Goal: Use online tool/utility: Utilize a website feature to perform a specific function

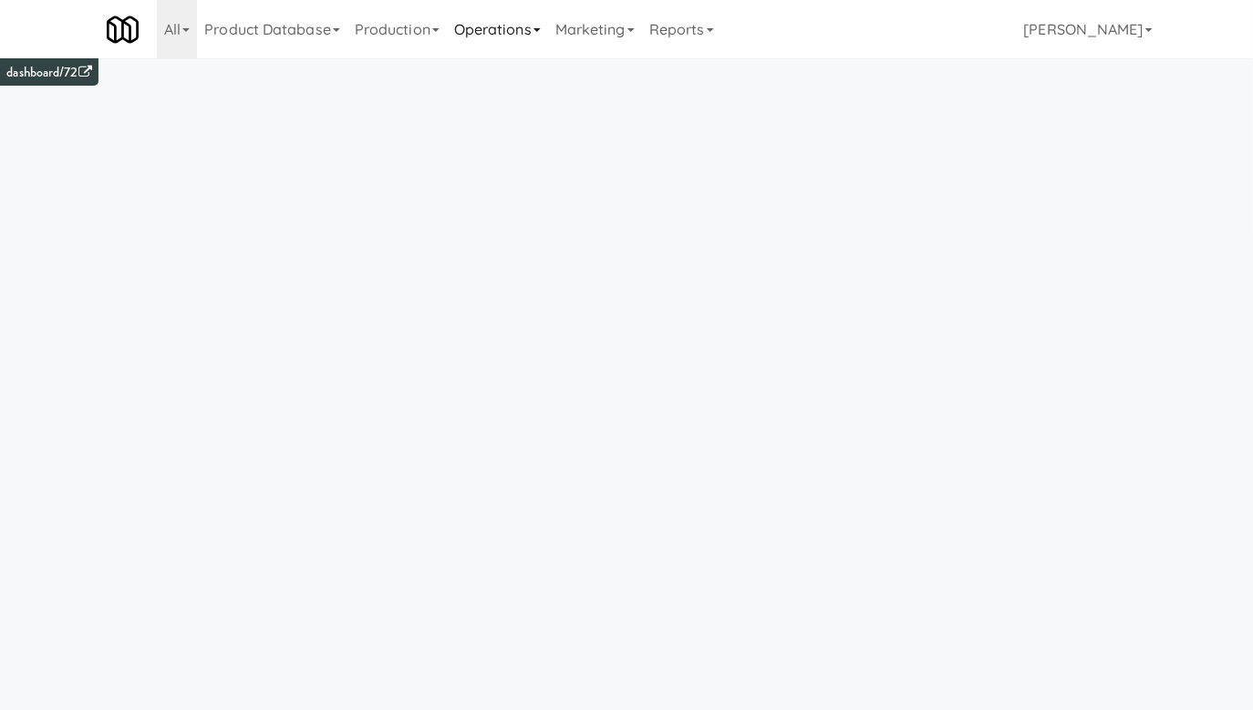
click at [506, 28] on link "Operations" at bounding box center [497, 29] width 101 height 58
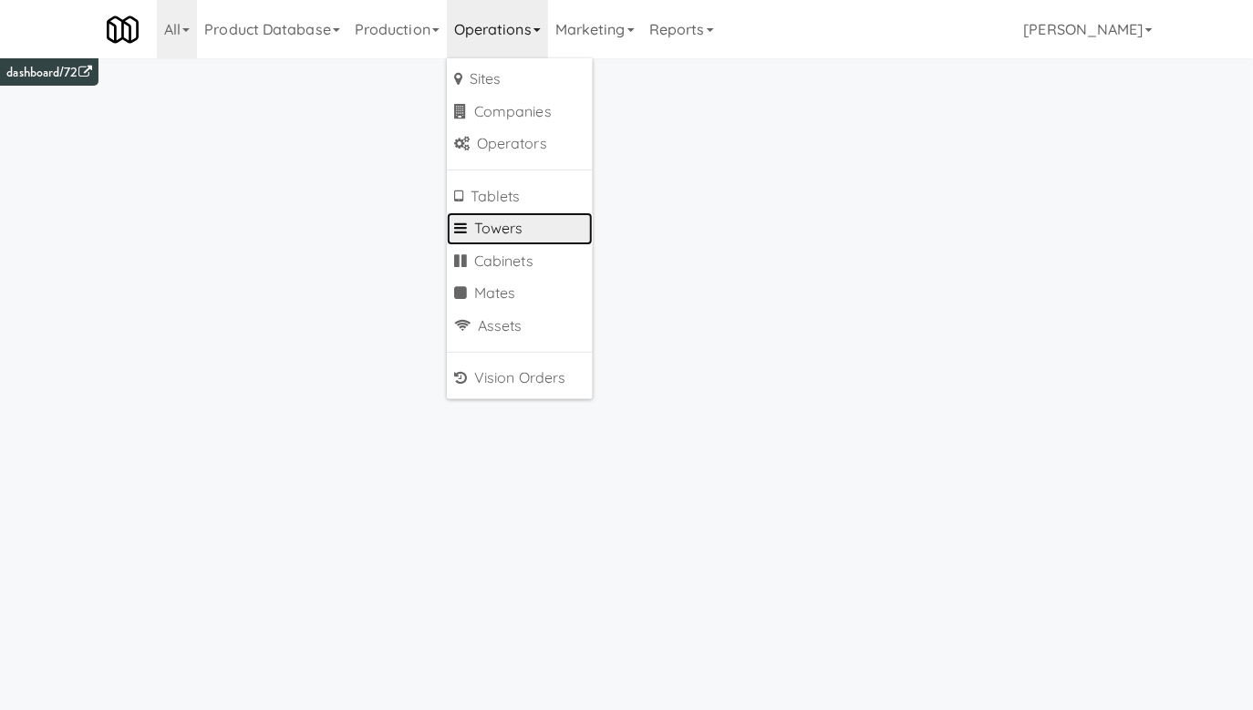
click at [506, 241] on link "Towers" at bounding box center [520, 229] width 146 height 33
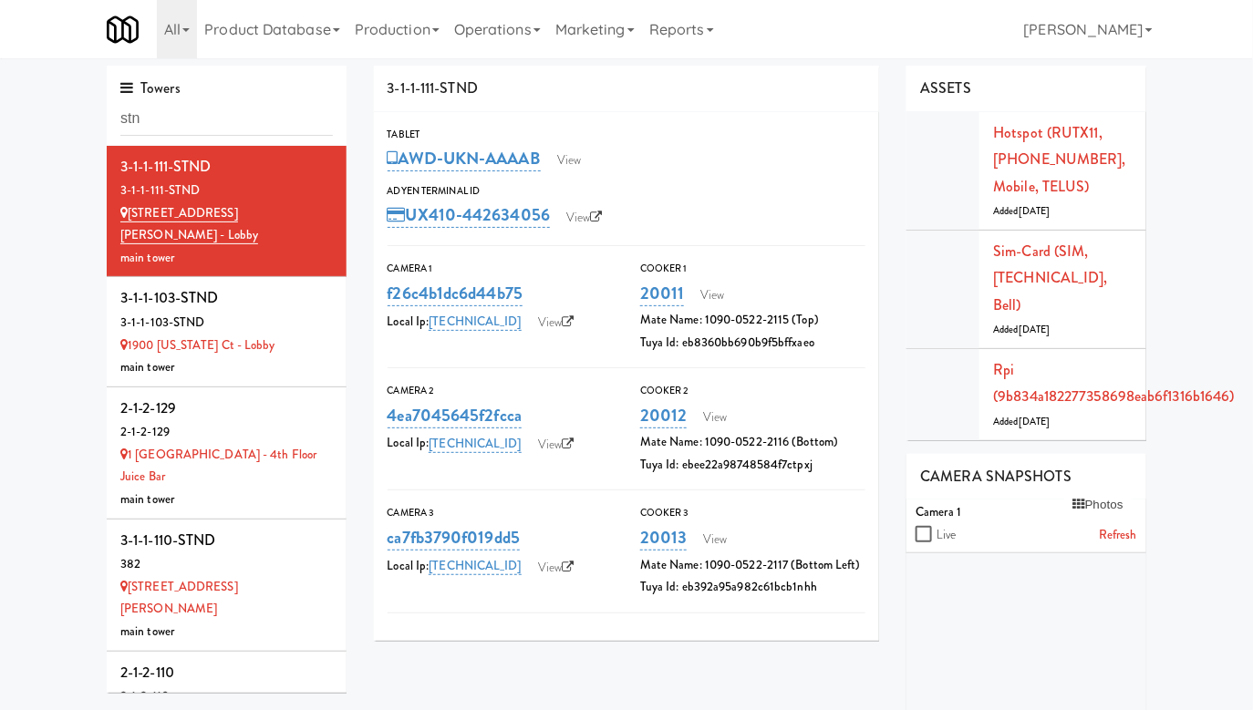
type input "stnd"
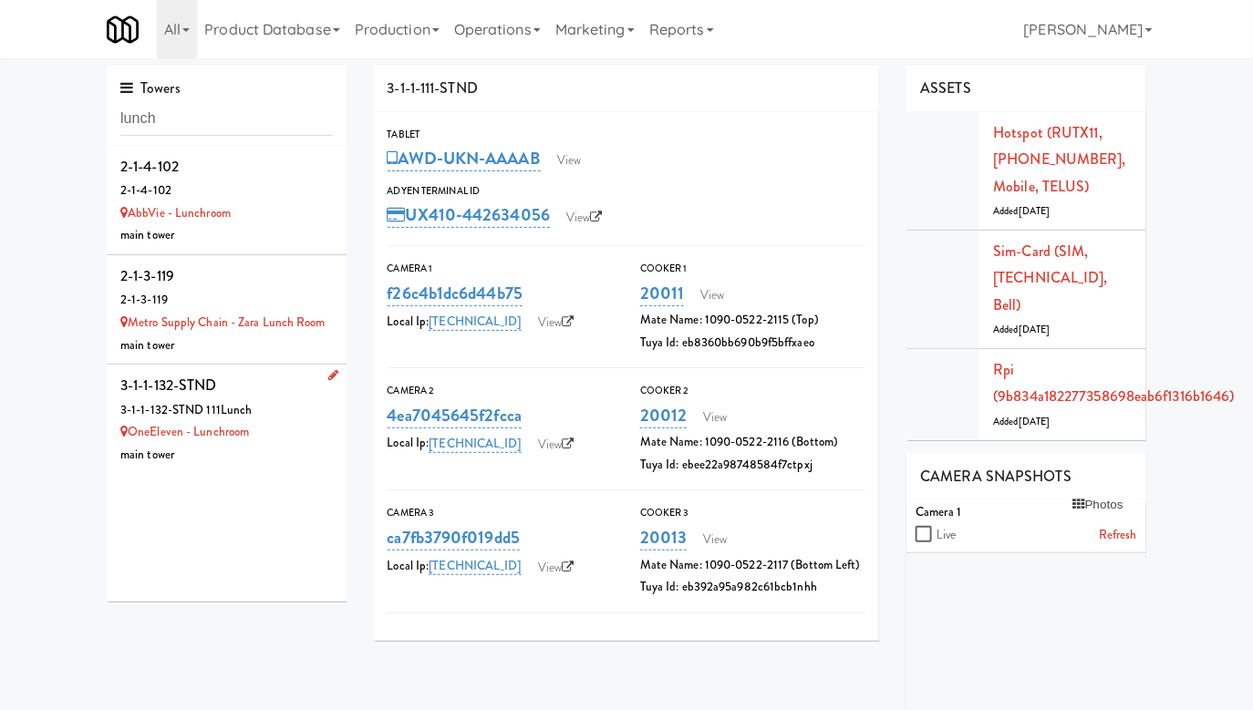
type input "lunch"
click at [254, 398] on div "3-1-1-132-STND" at bounding box center [226, 385] width 213 height 27
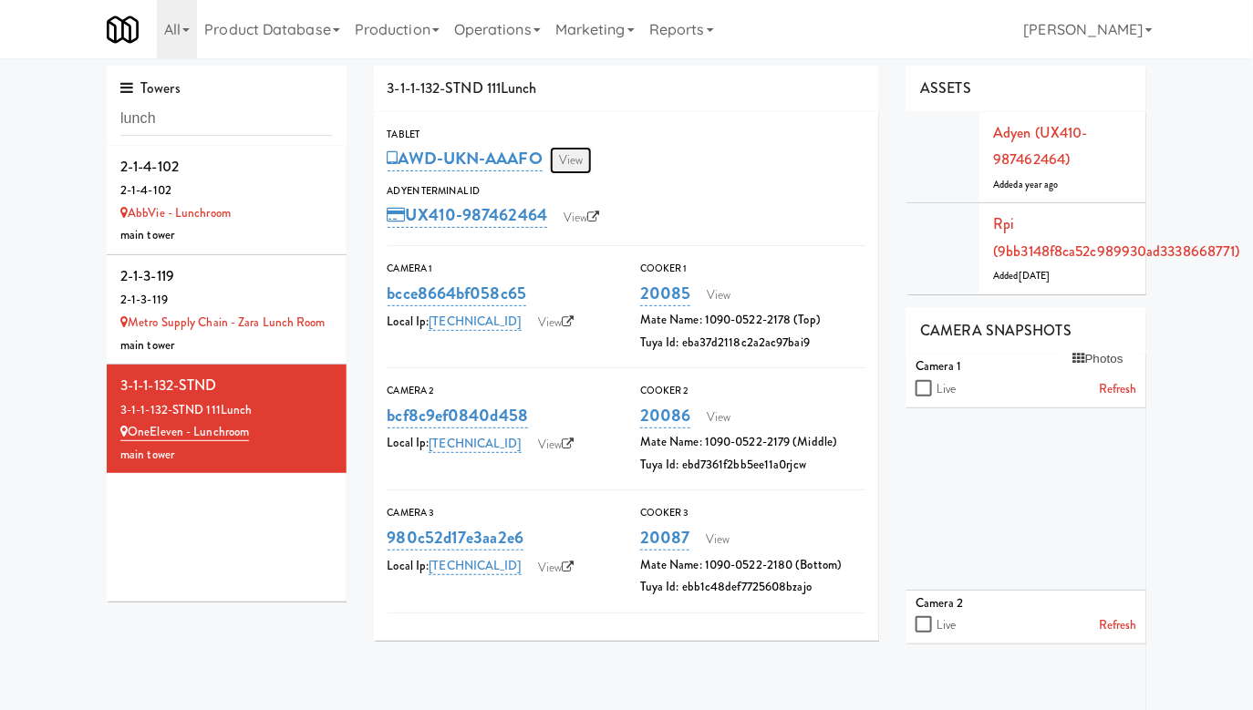
click at [579, 171] on link "View" at bounding box center [571, 160] width 42 height 27
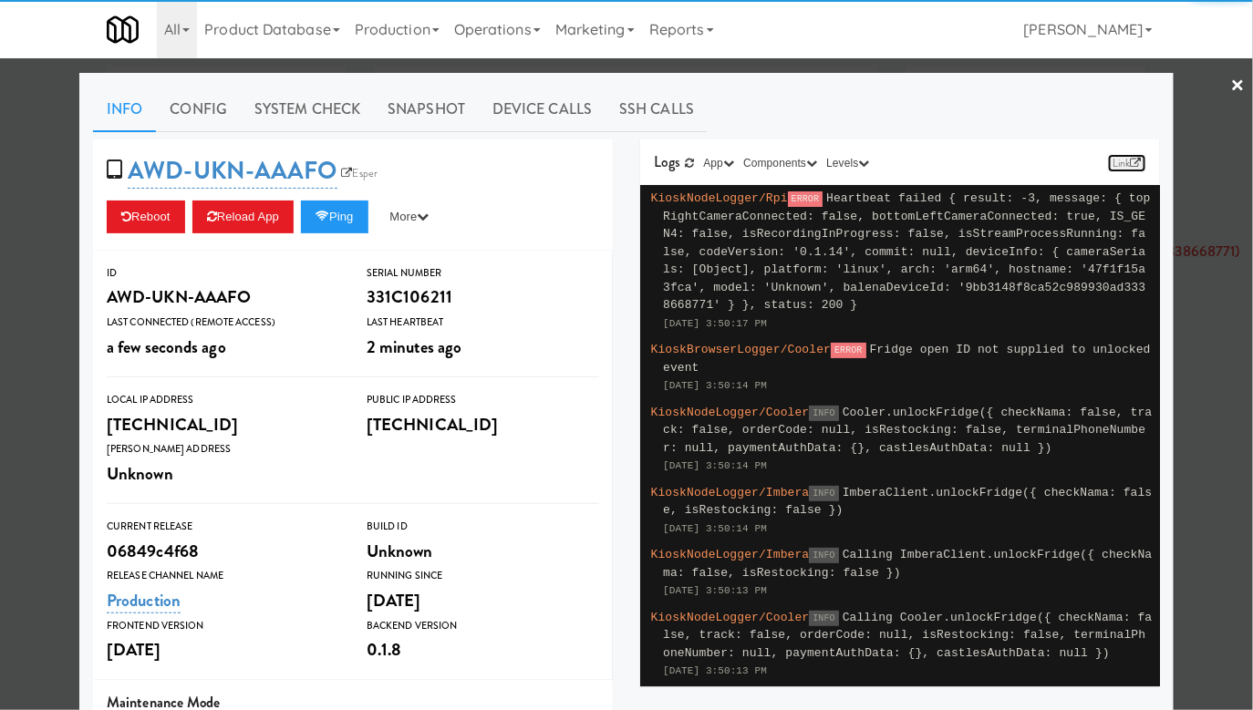
click at [1130, 159] on link "Link" at bounding box center [1127, 163] width 38 height 18
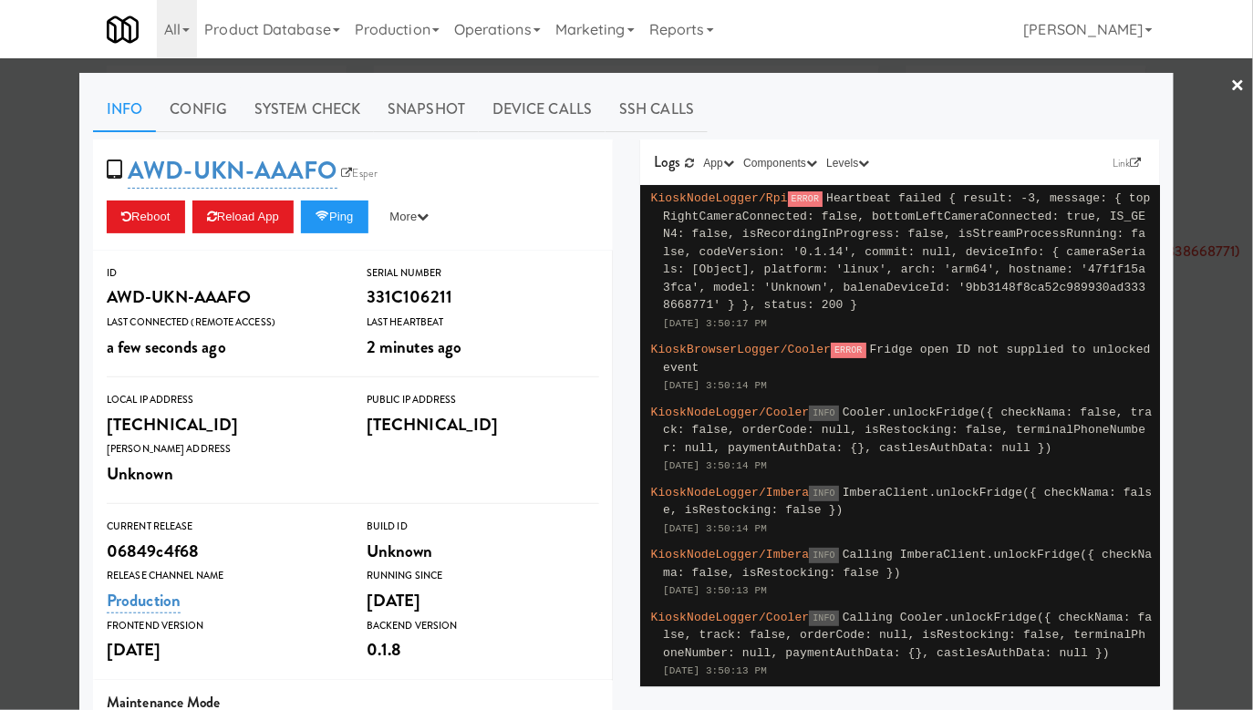
click at [1155, 96] on ul "Info Config System Check Snapshot Device Calls SSH Calls" at bounding box center [626, 110] width 1067 height 46
click at [1166, 89] on div "Info Config System Check Snapshot Device Calls SSH Calls AWD-UKN-AAAFO Esper Re…" at bounding box center [626, 533] width 1094 height 920
click at [1187, 80] on div at bounding box center [626, 355] width 1253 height 710
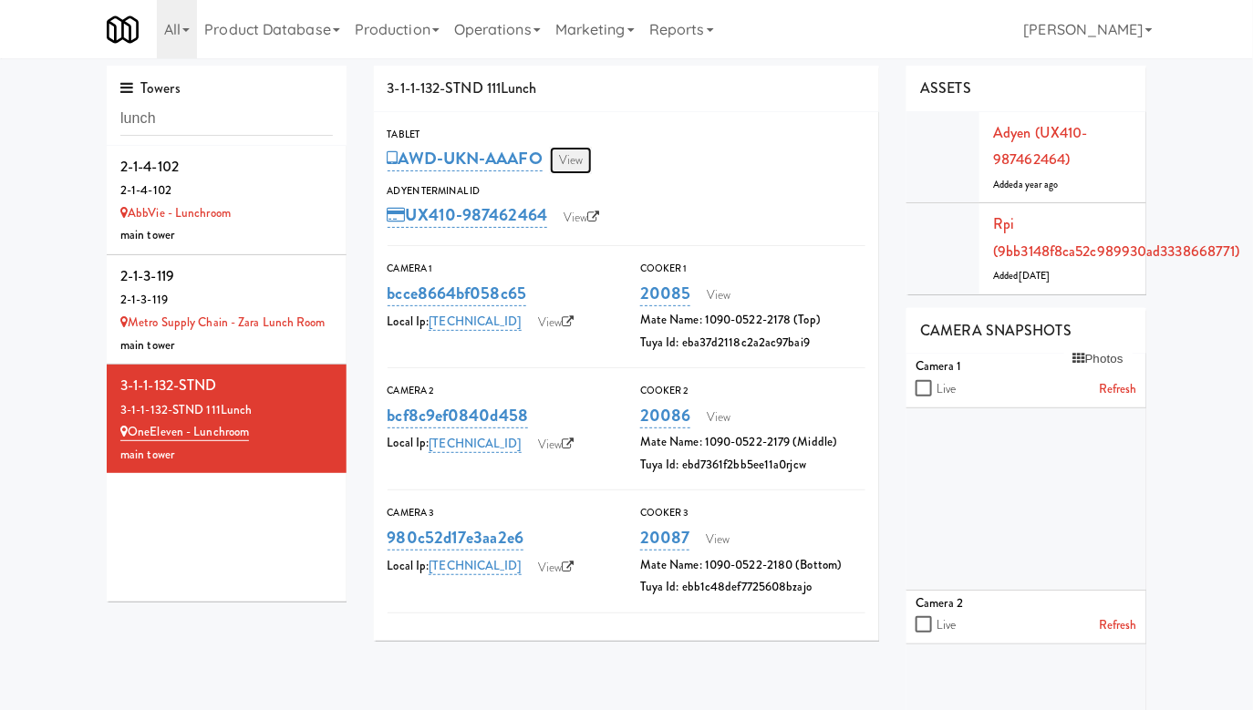
click at [562, 164] on link "View" at bounding box center [571, 160] width 42 height 27
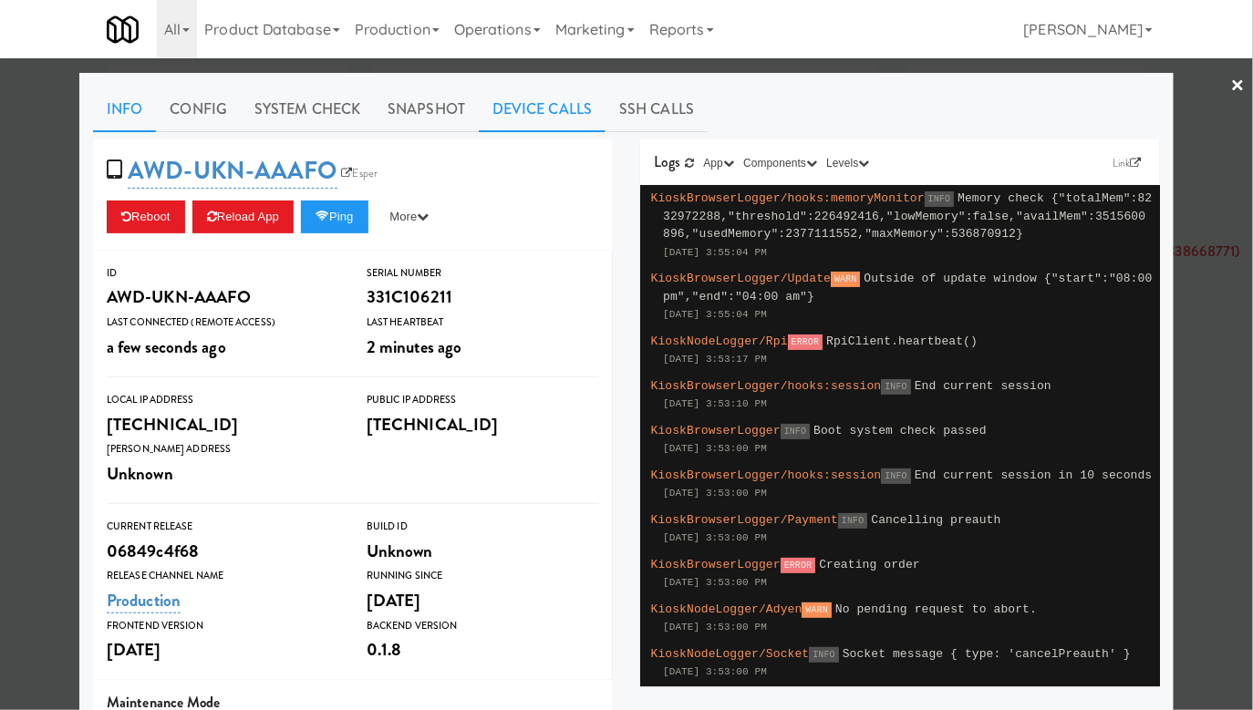
click at [547, 109] on link "Device Calls" at bounding box center [542, 110] width 127 height 46
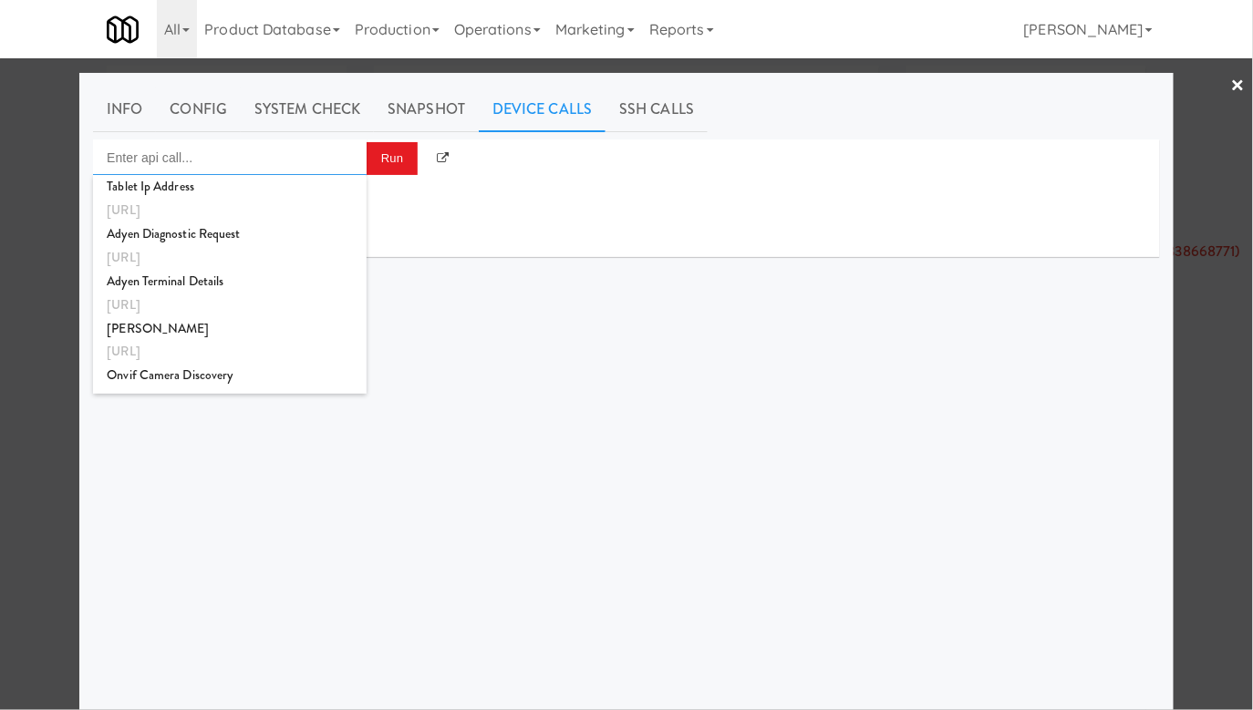
click at [310, 154] on input "Enter api call..." at bounding box center [230, 158] width 274 height 36
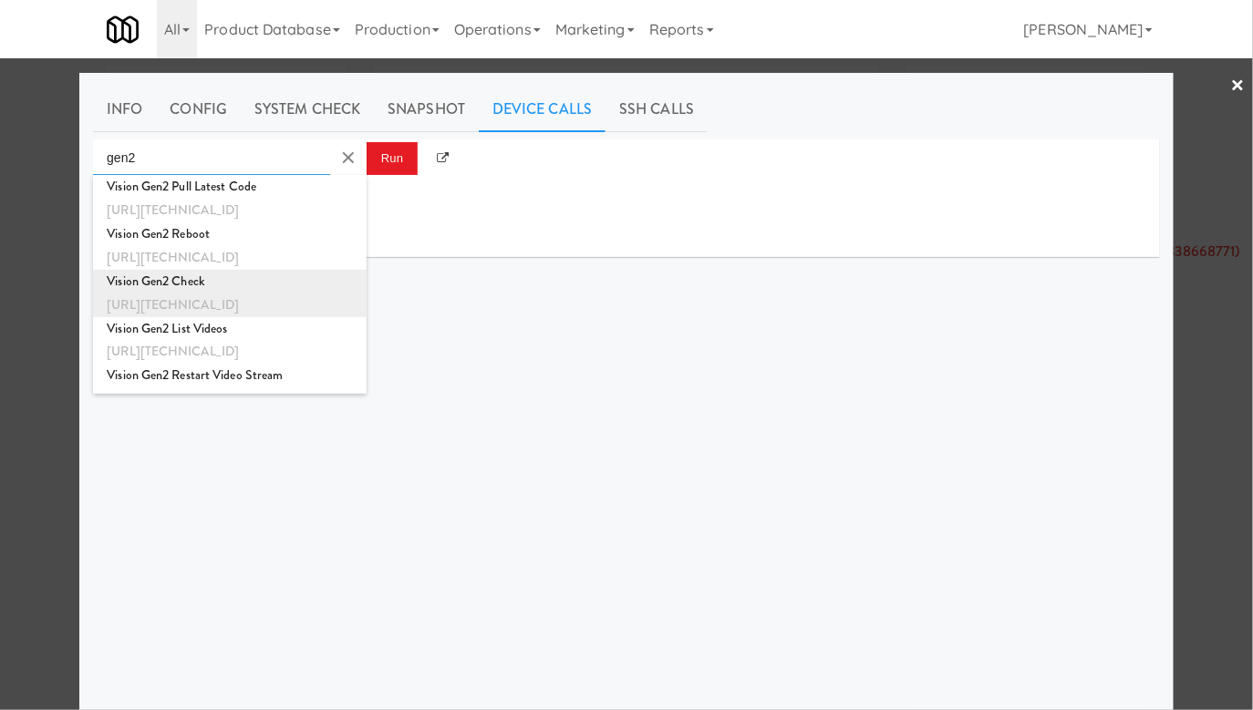
click at [228, 294] on div "[URL][TECHNICAL_ID]" at bounding box center [230, 306] width 246 height 24
type input "Vision Gen2 Check"
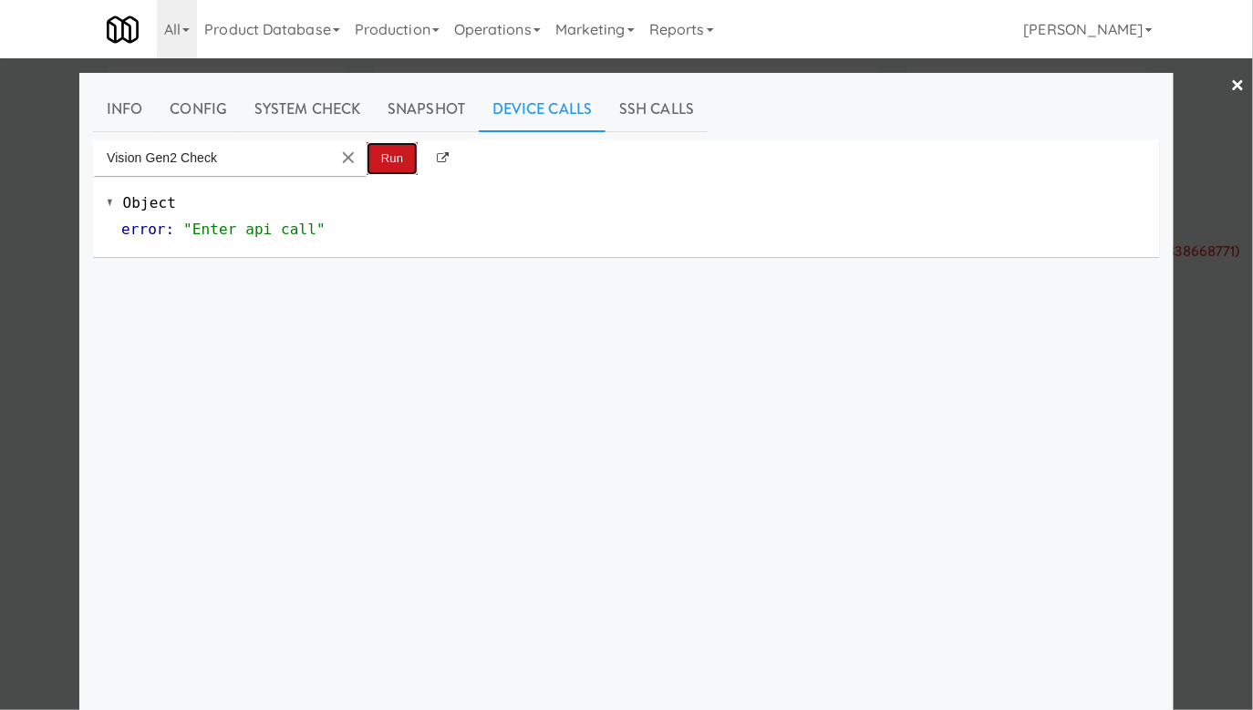
click at [399, 170] on button "Run" at bounding box center [392, 158] width 51 height 33
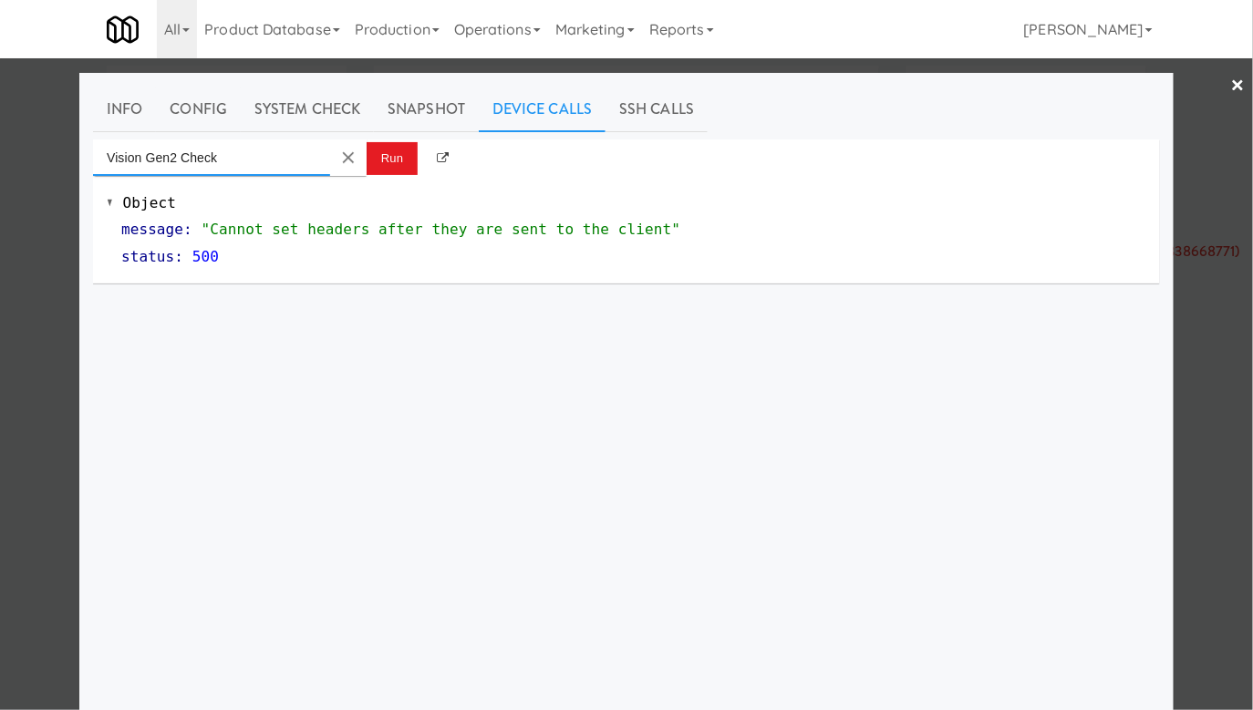
click at [272, 164] on input "Vision Gen2 Check" at bounding box center [211, 158] width 237 height 36
click at [285, 168] on input "Vision Gen2 Check" at bounding box center [211, 158] width 237 height 36
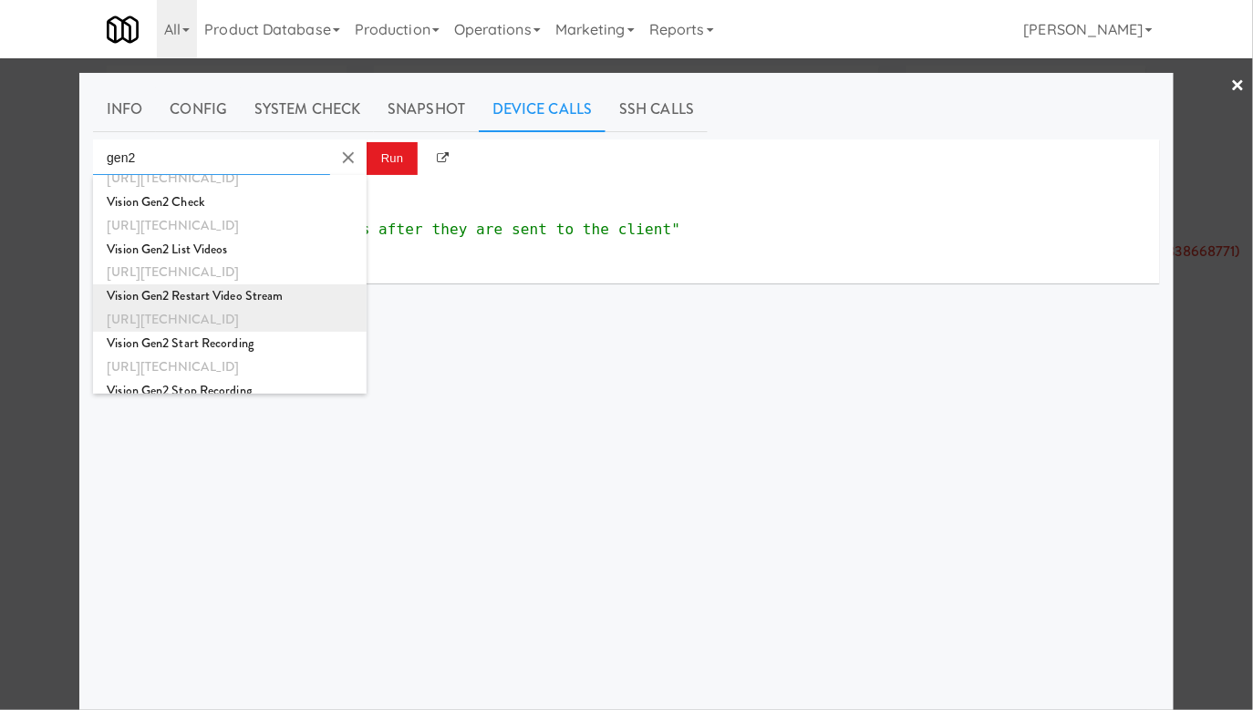
scroll to position [64, 0]
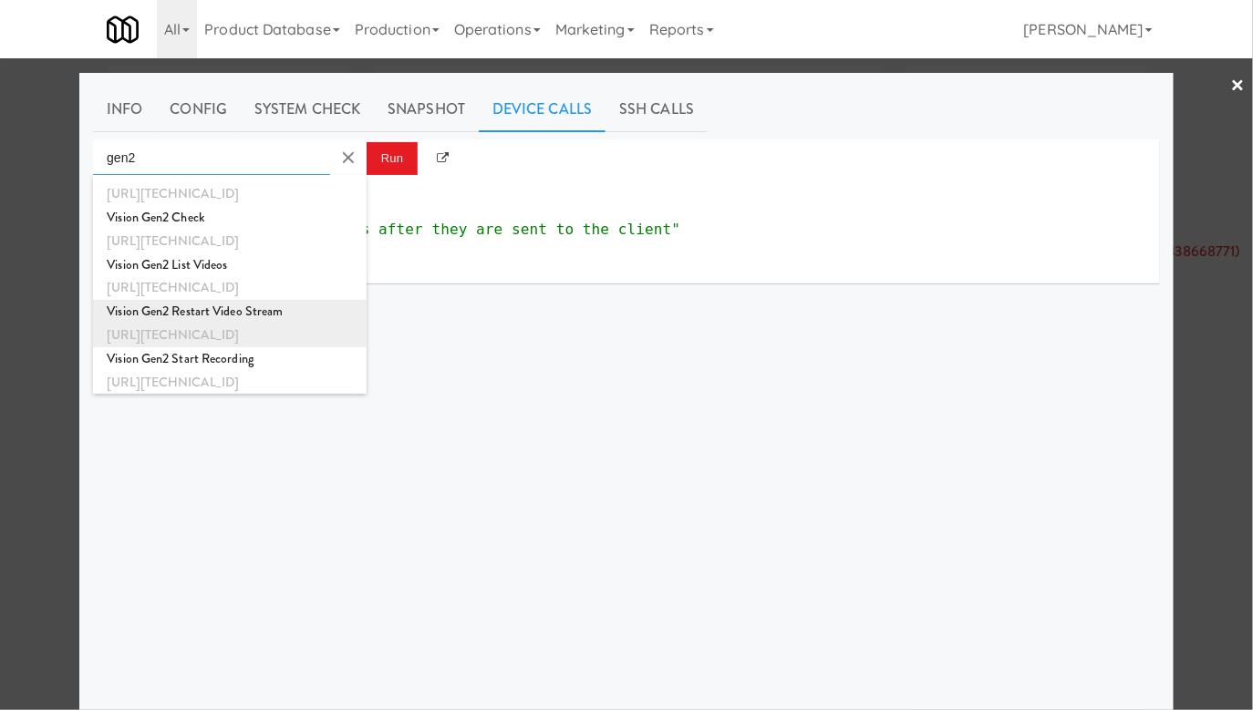
click at [225, 281] on div "[URL][TECHNICAL_ID]" at bounding box center [230, 288] width 246 height 24
type input "Vision Gen2 List Videos"
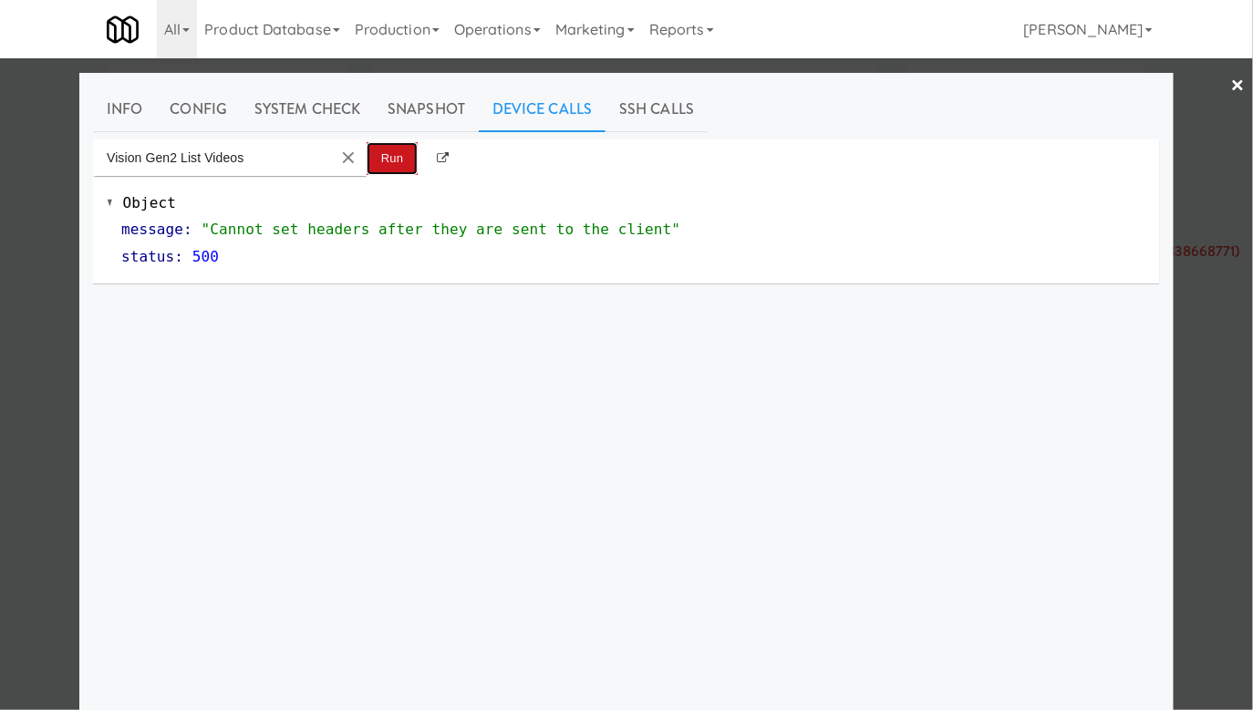
click at [378, 170] on button "Run" at bounding box center [392, 158] width 51 height 33
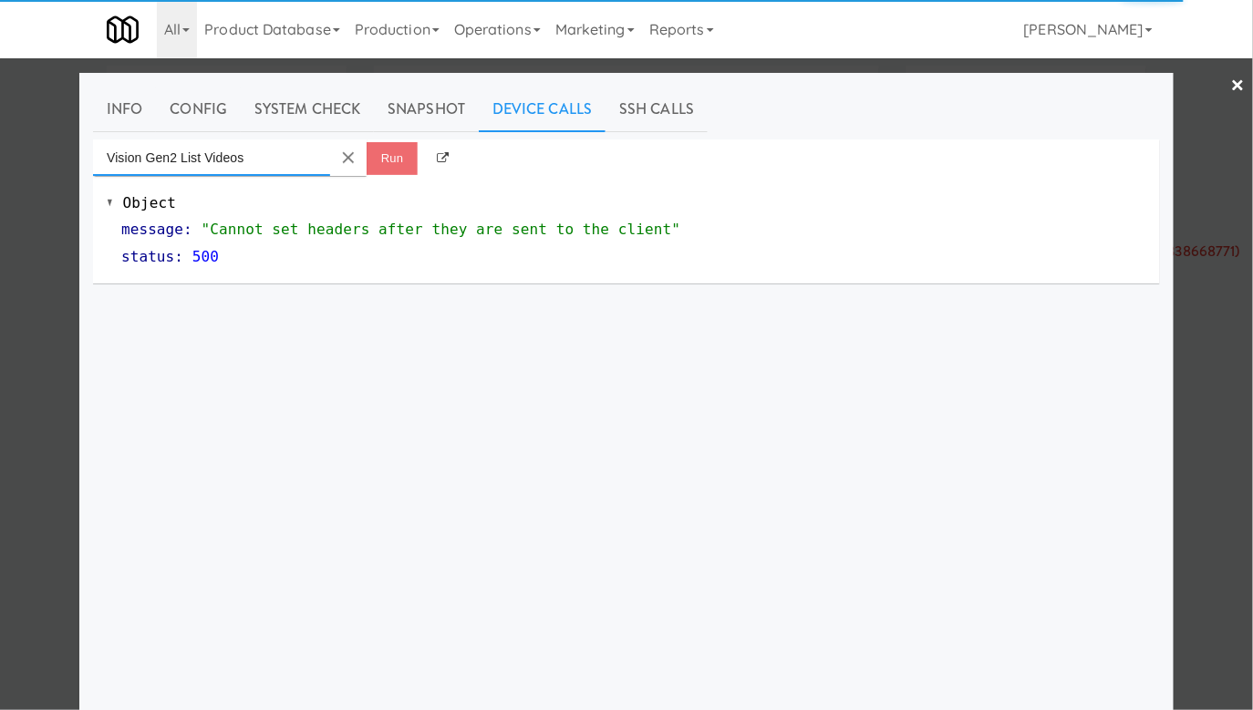
click at [297, 155] on input "Vision Gen2 List Videos" at bounding box center [211, 158] width 237 height 36
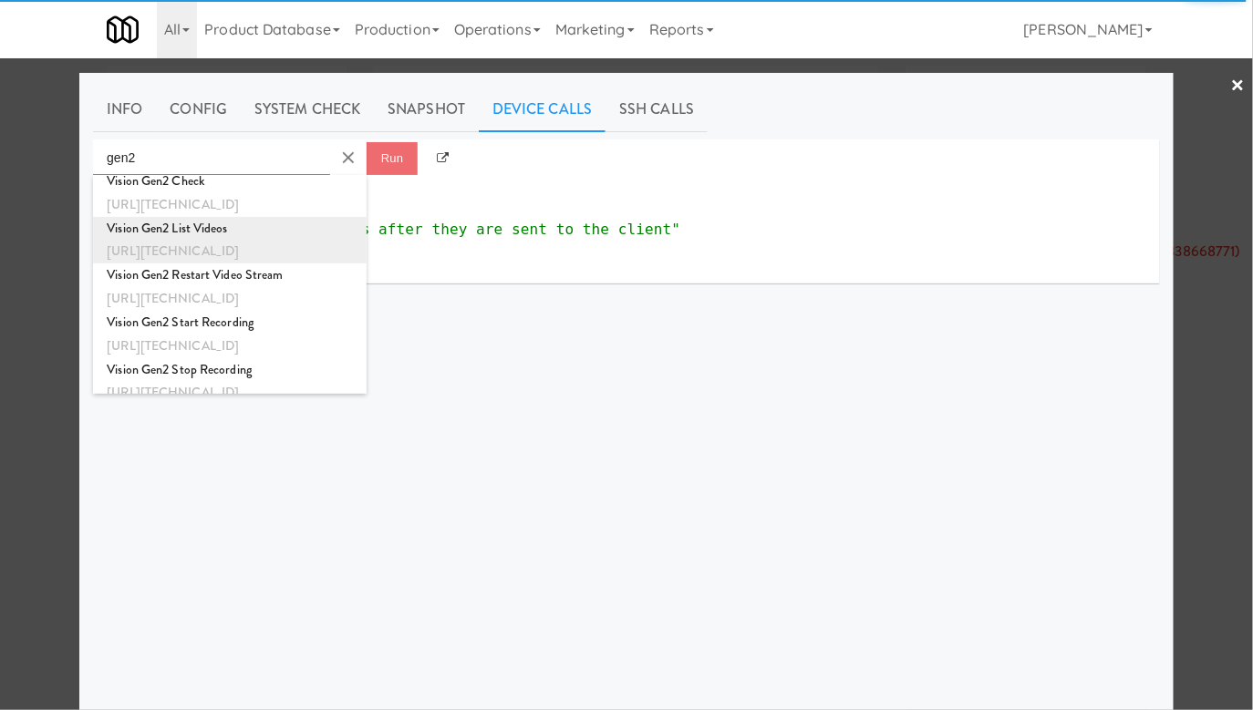
scroll to position [113, 0]
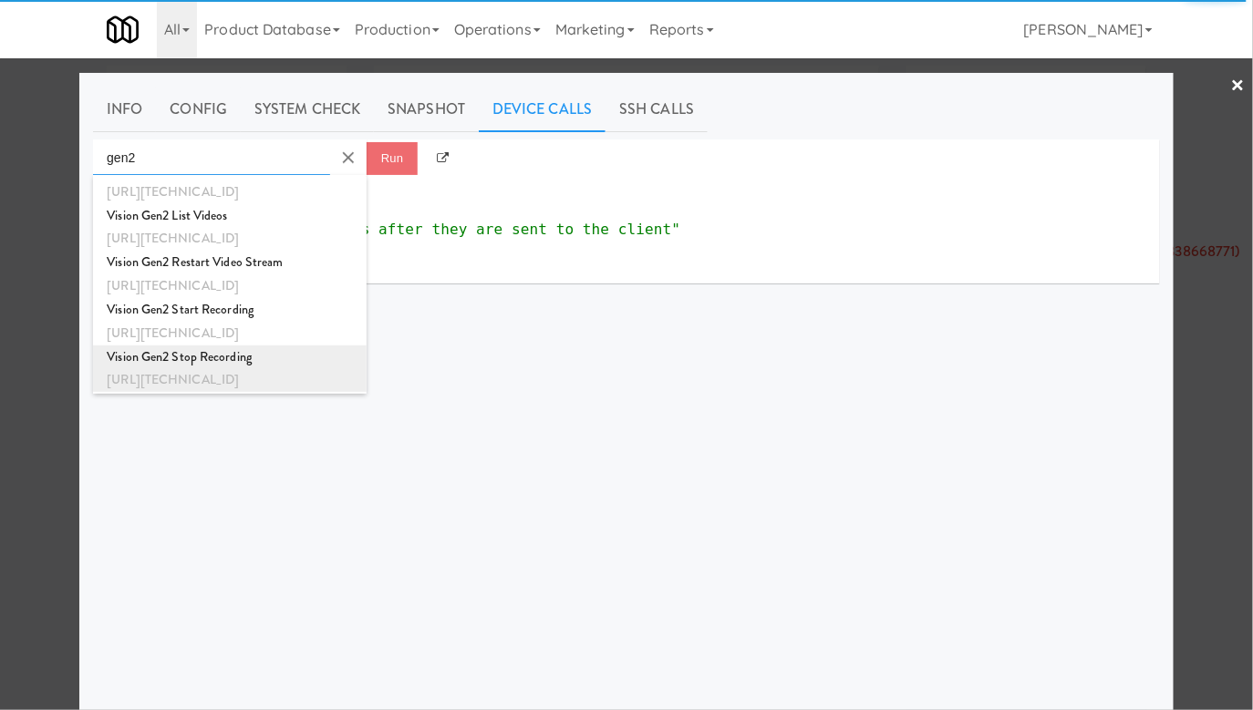
click at [227, 352] on div "Vision Gen2 Stop Recording" at bounding box center [230, 358] width 246 height 24
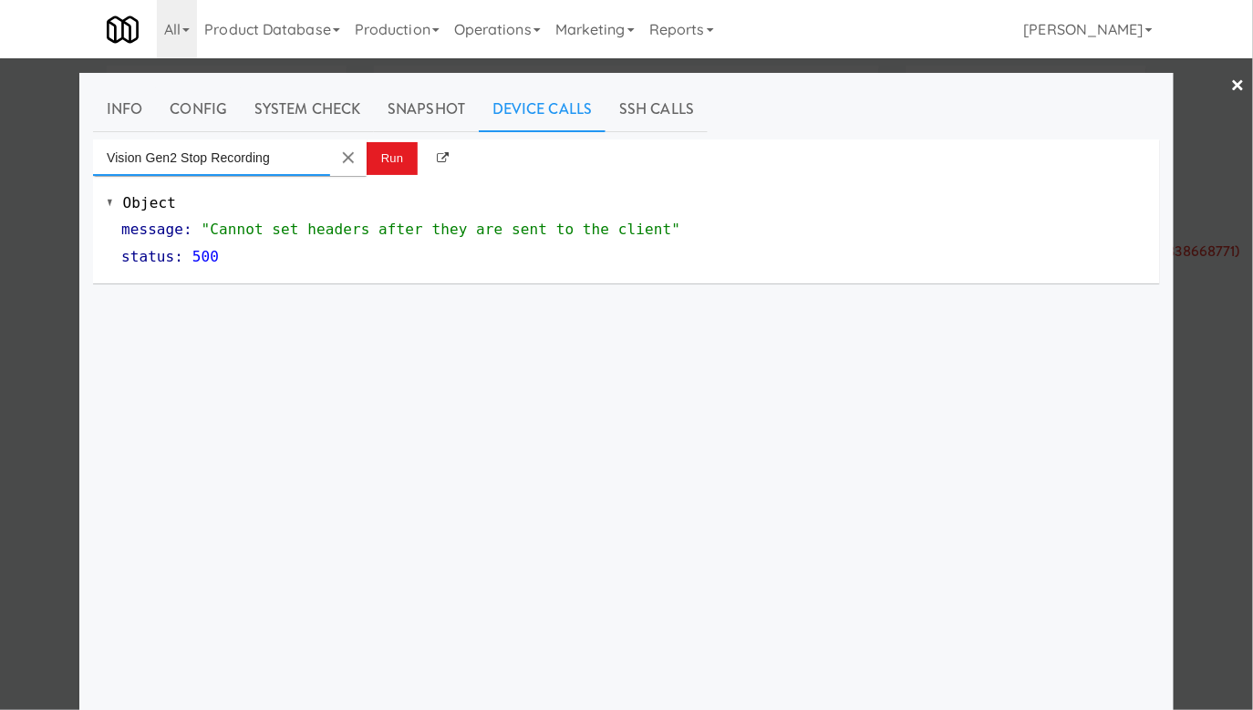
click at [306, 156] on input "Vision Gen2 Stop Recording" at bounding box center [211, 158] width 237 height 36
type input "Vision Gen2 Stop"
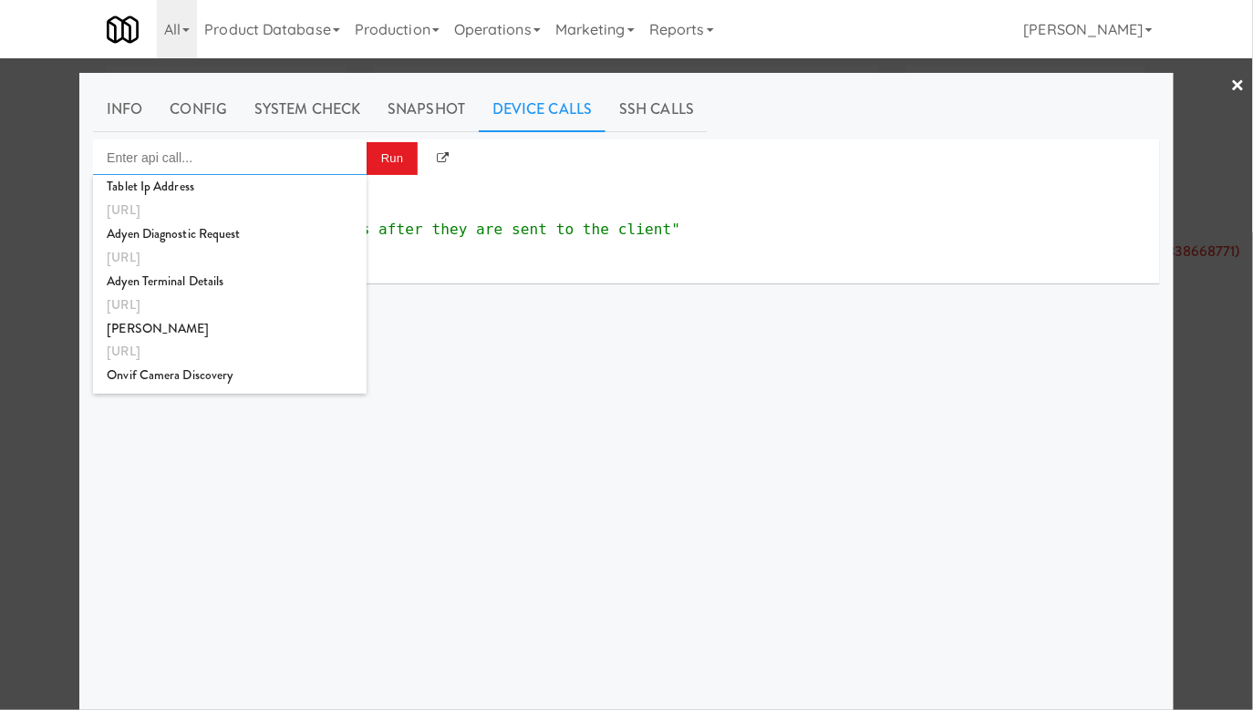
type input "v"
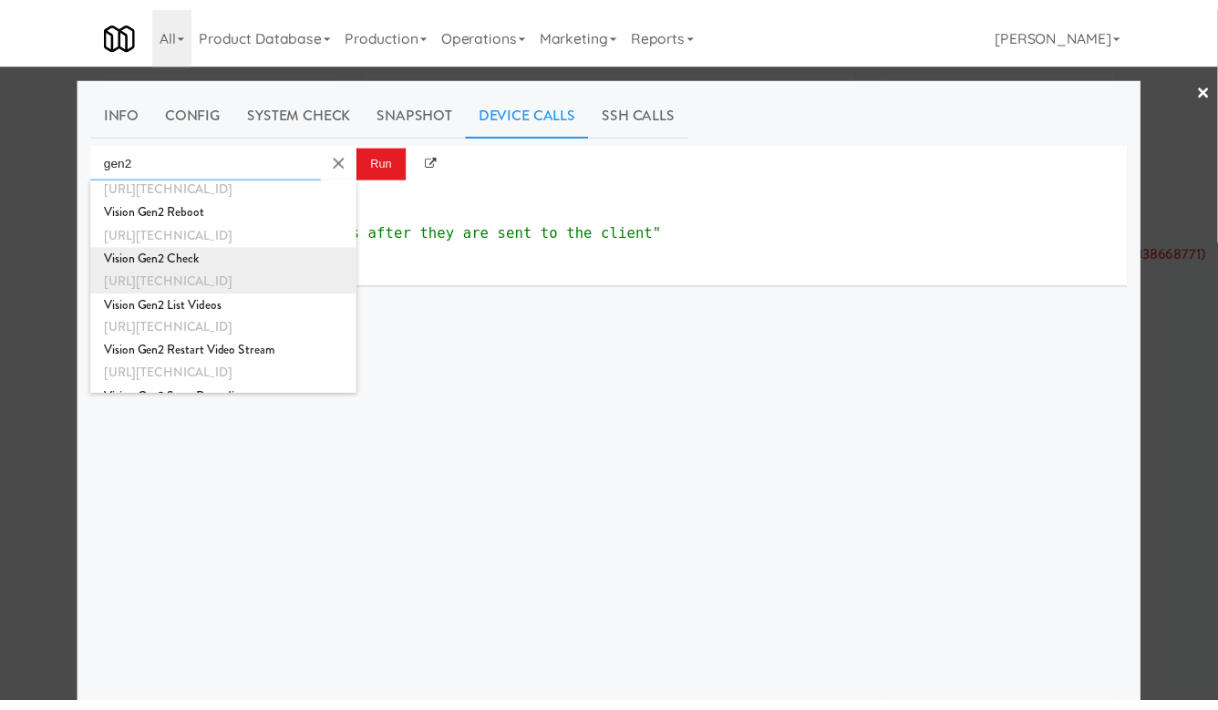
scroll to position [16, 0]
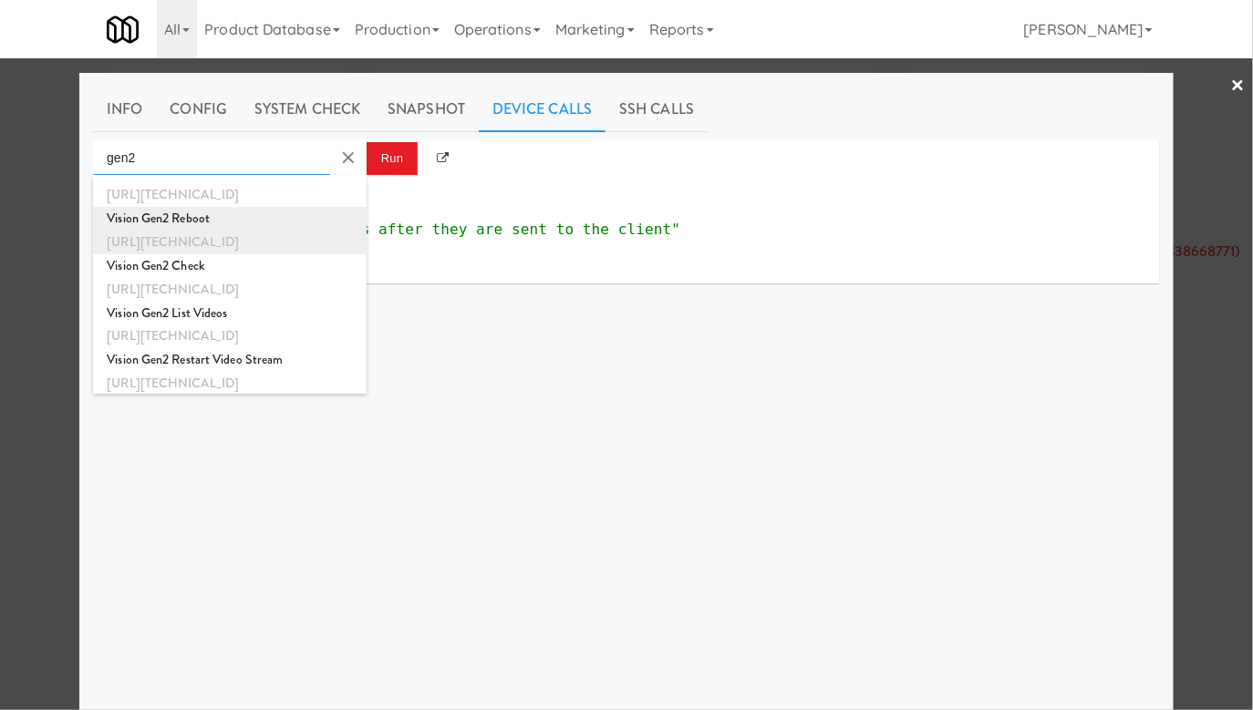
click at [233, 247] on div "[URL][TECHNICAL_ID]" at bounding box center [230, 243] width 246 height 24
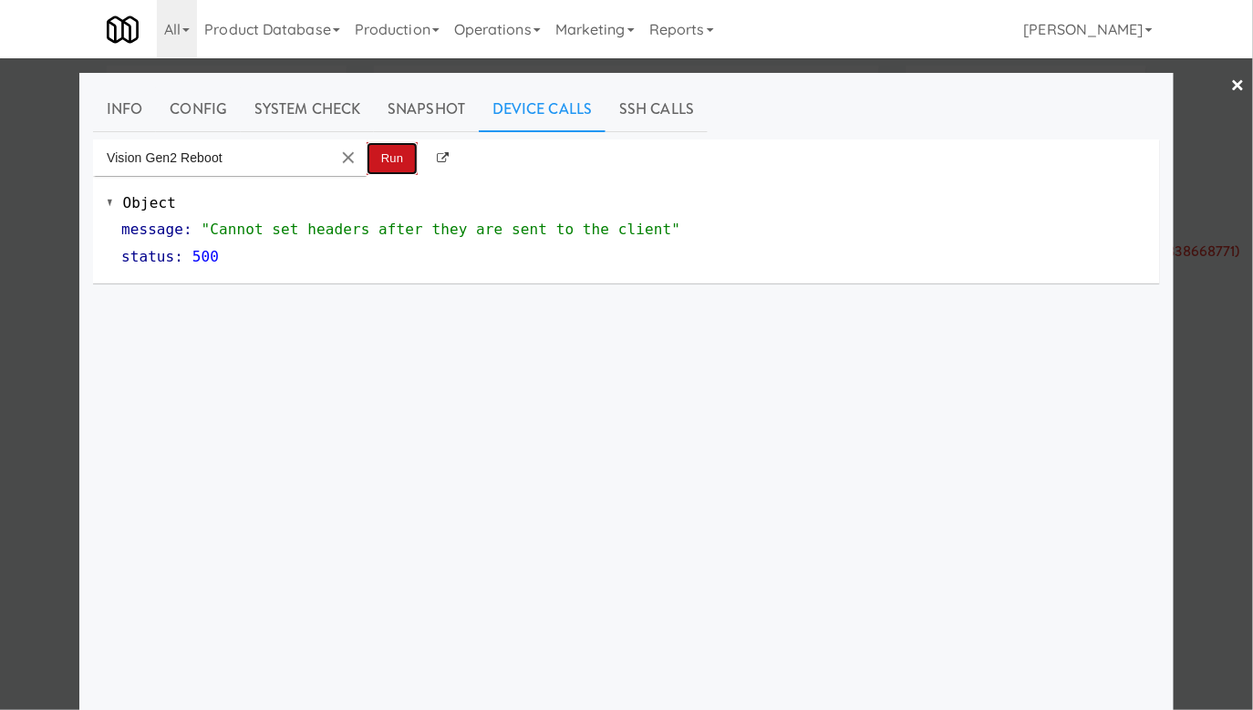
click at [399, 171] on button "Run" at bounding box center [392, 158] width 51 height 33
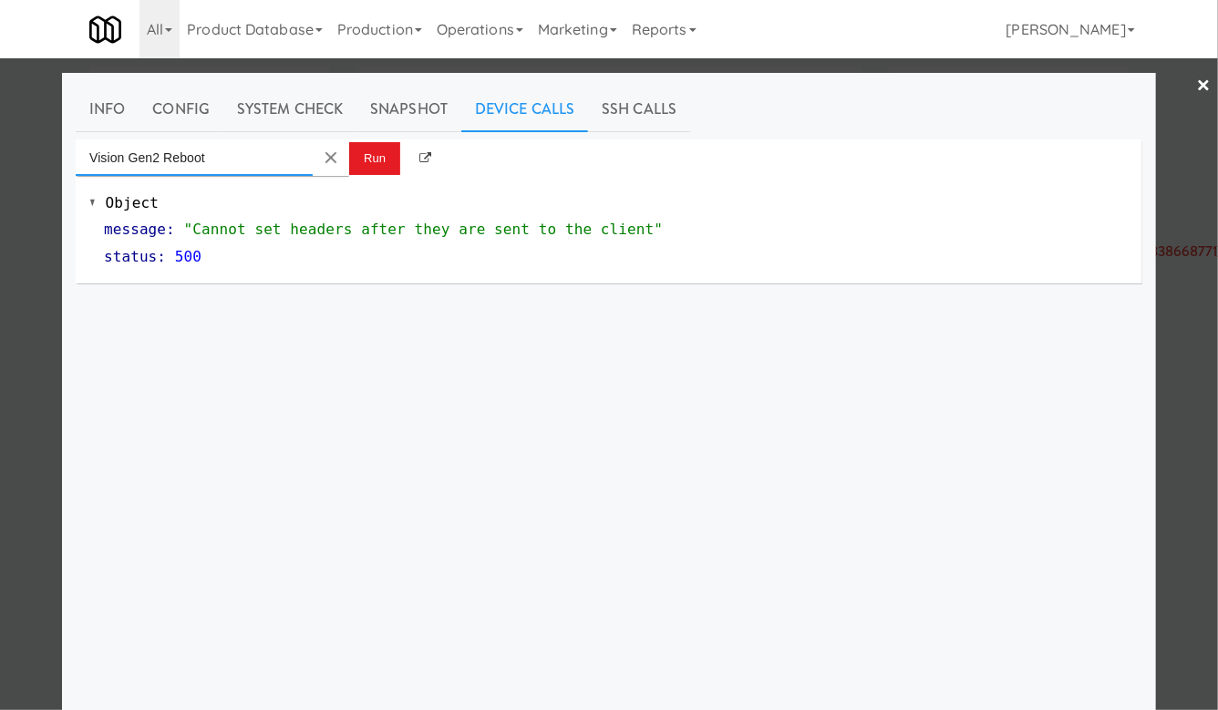
click at [246, 144] on input "Vision Gen2 Reboot" at bounding box center [194, 158] width 237 height 36
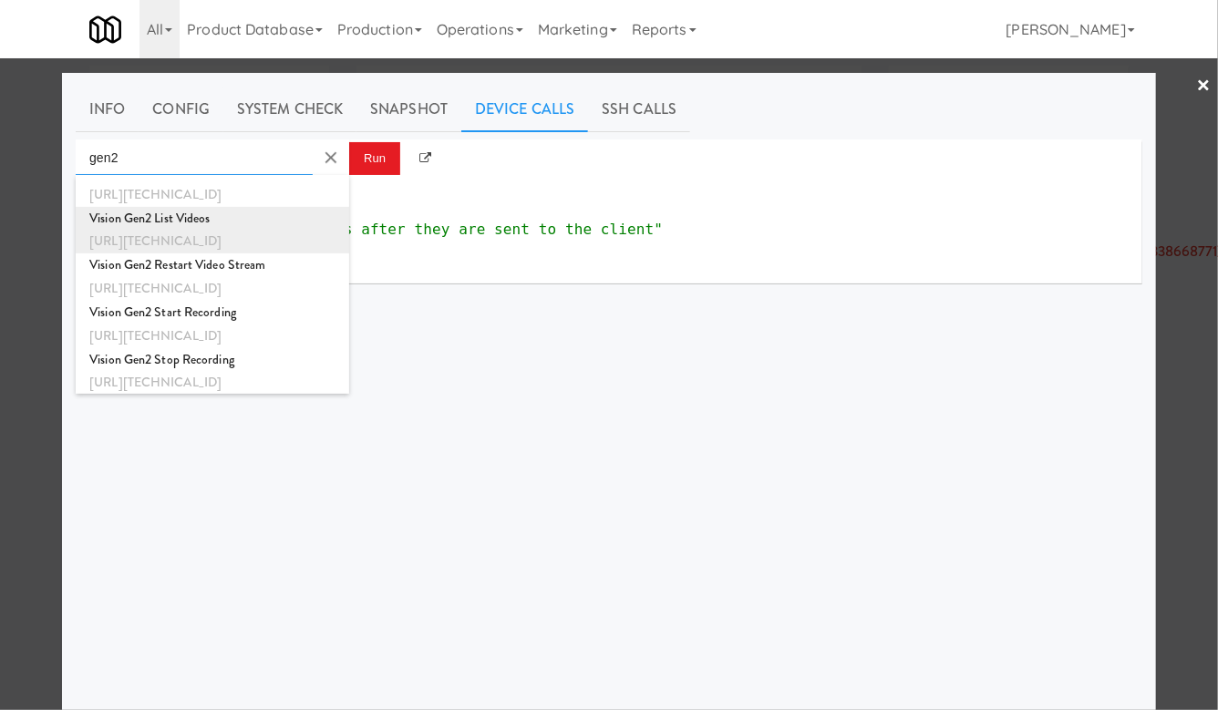
scroll to position [113, 0]
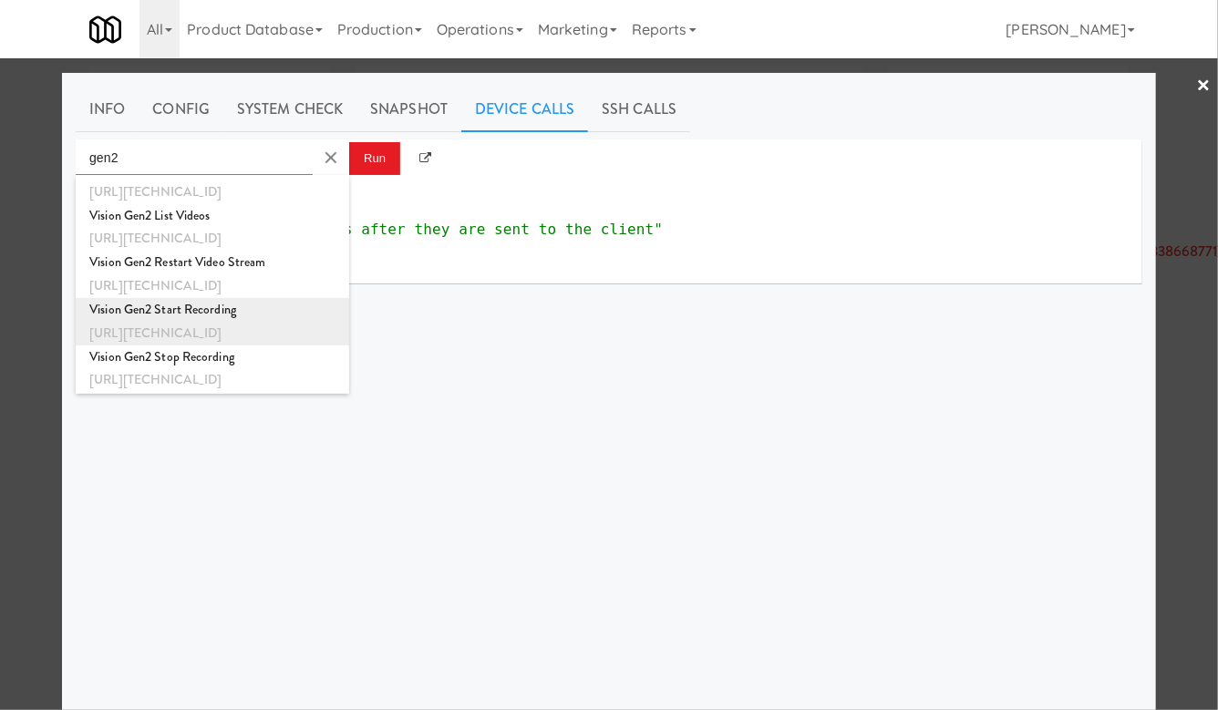
click at [181, 313] on div "Vision Gen2 Start Recording" at bounding box center [212, 310] width 246 height 24
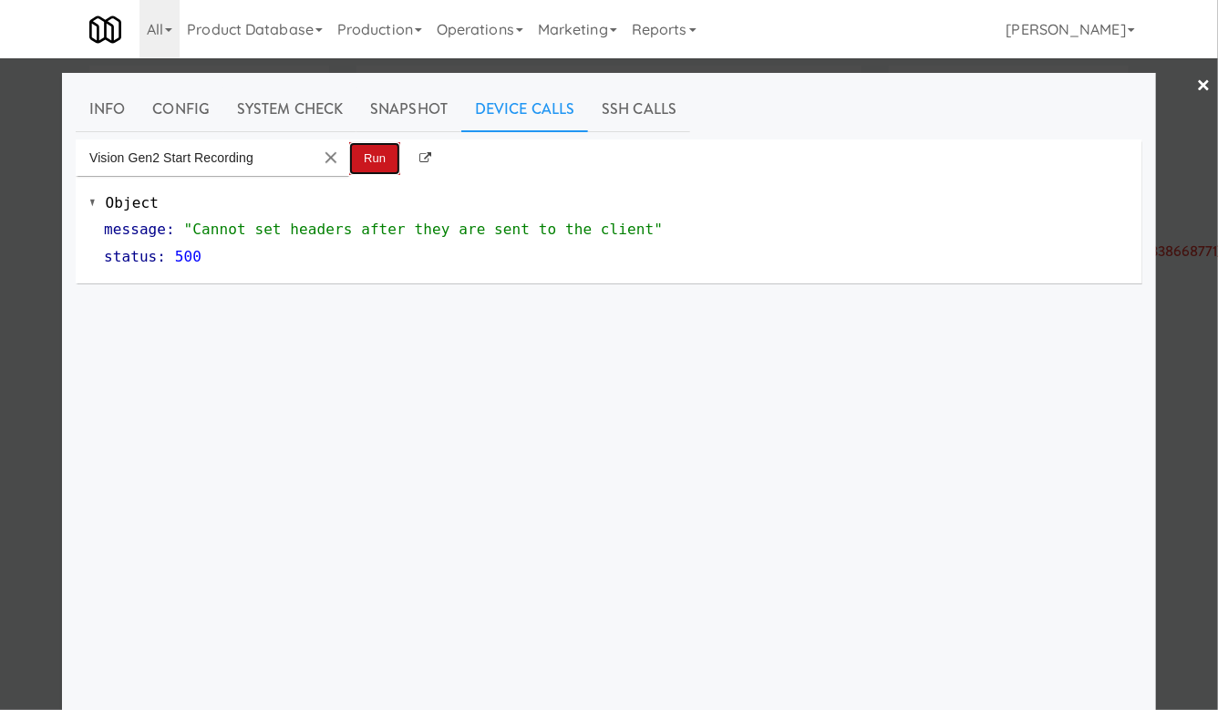
click at [390, 169] on button "Run" at bounding box center [374, 158] width 51 height 33
click at [281, 157] on input "Vision Gen2 Start Recording" at bounding box center [194, 158] width 237 height 36
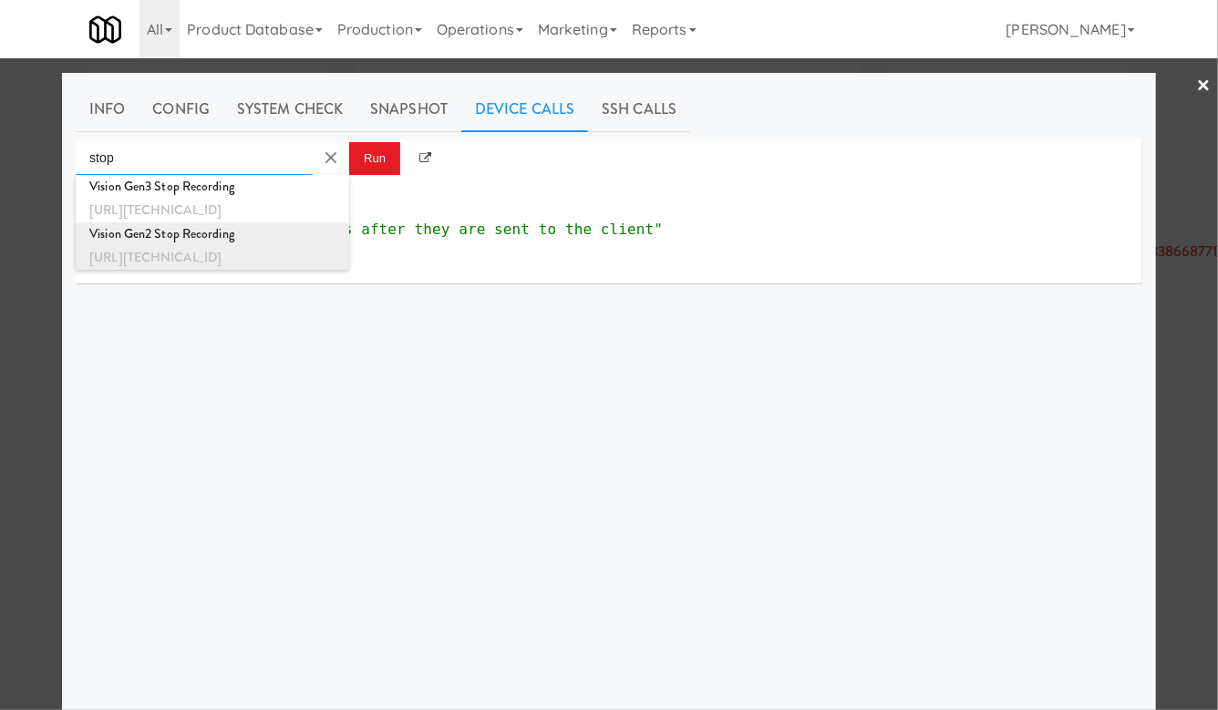
click at [235, 250] on div "[URL][TECHNICAL_ID]" at bounding box center [212, 258] width 246 height 24
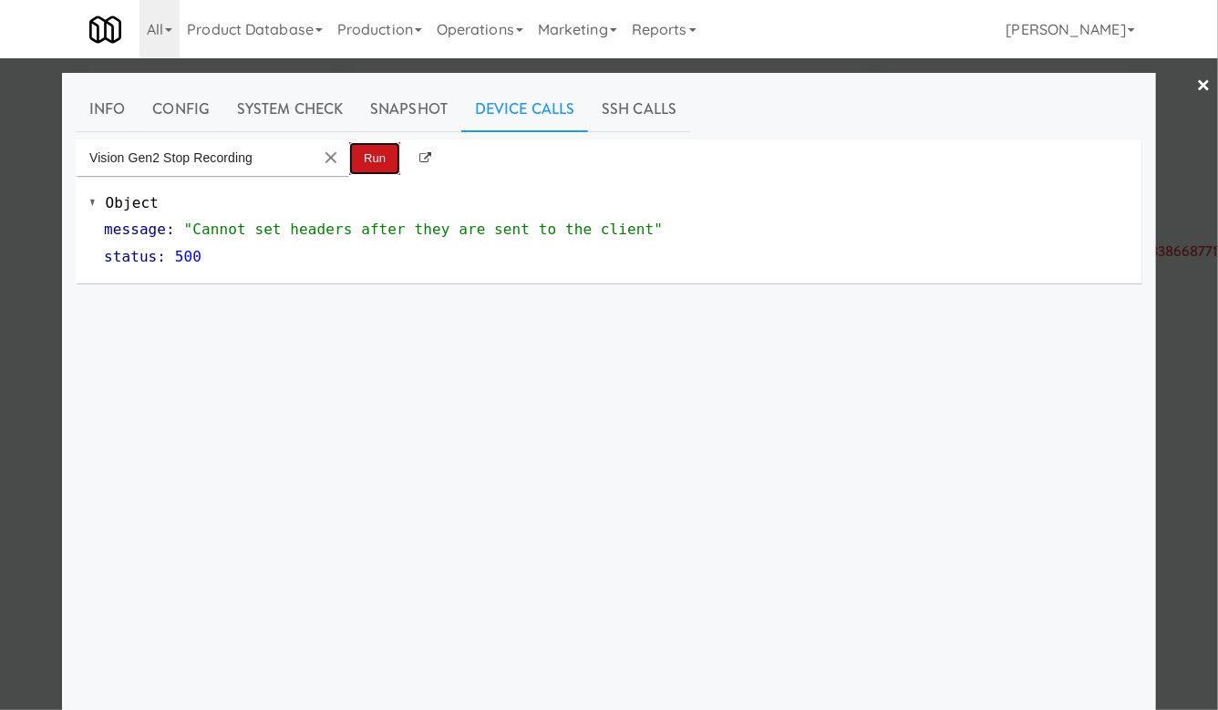
click at [363, 152] on button "Run" at bounding box center [374, 158] width 51 height 33
click at [264, 160] on input "Vision Gen2 Stop Recording" at bounding box center [194, 158] width 237 height 36
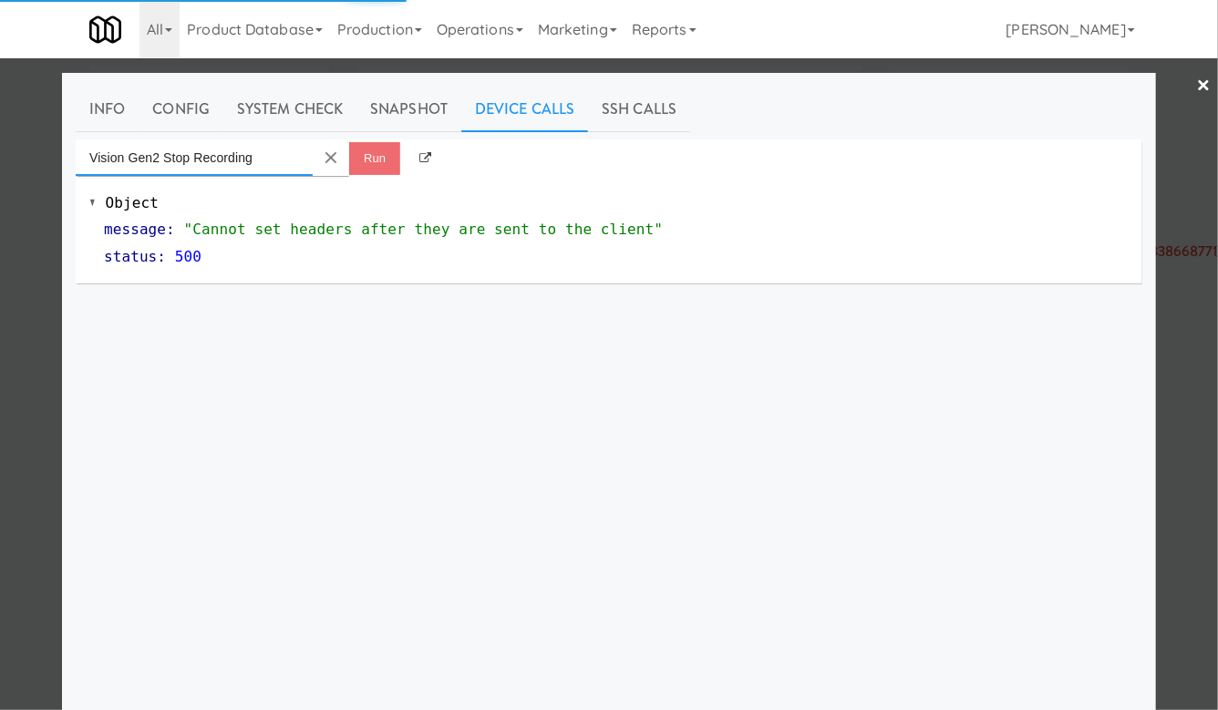
click at [264, 160] on input "Vision Gen2 Stop Recording" at bounding box center [194, 158] width 237 height 36
type input "Vision Gen2 Stop"
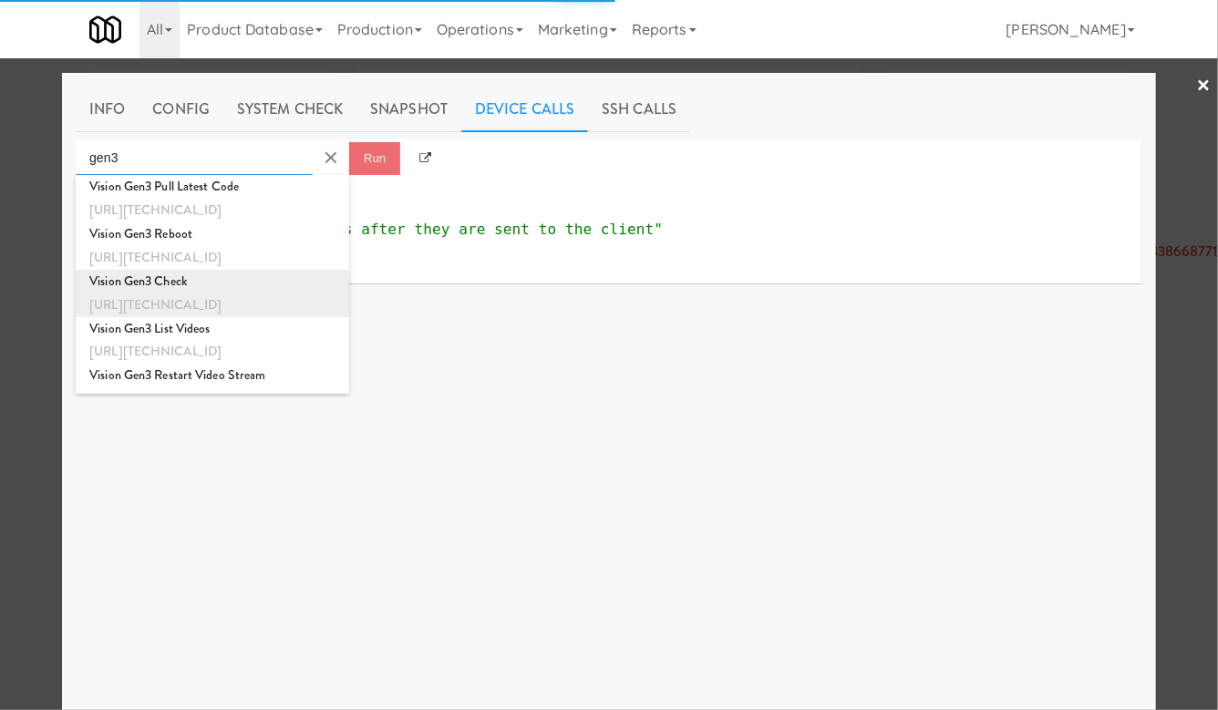
click at [217, 287] on div "Vision Gen3 Check" at bounding box center [212, 282] width 246 height 24
type input "Vision Gen3 Check"
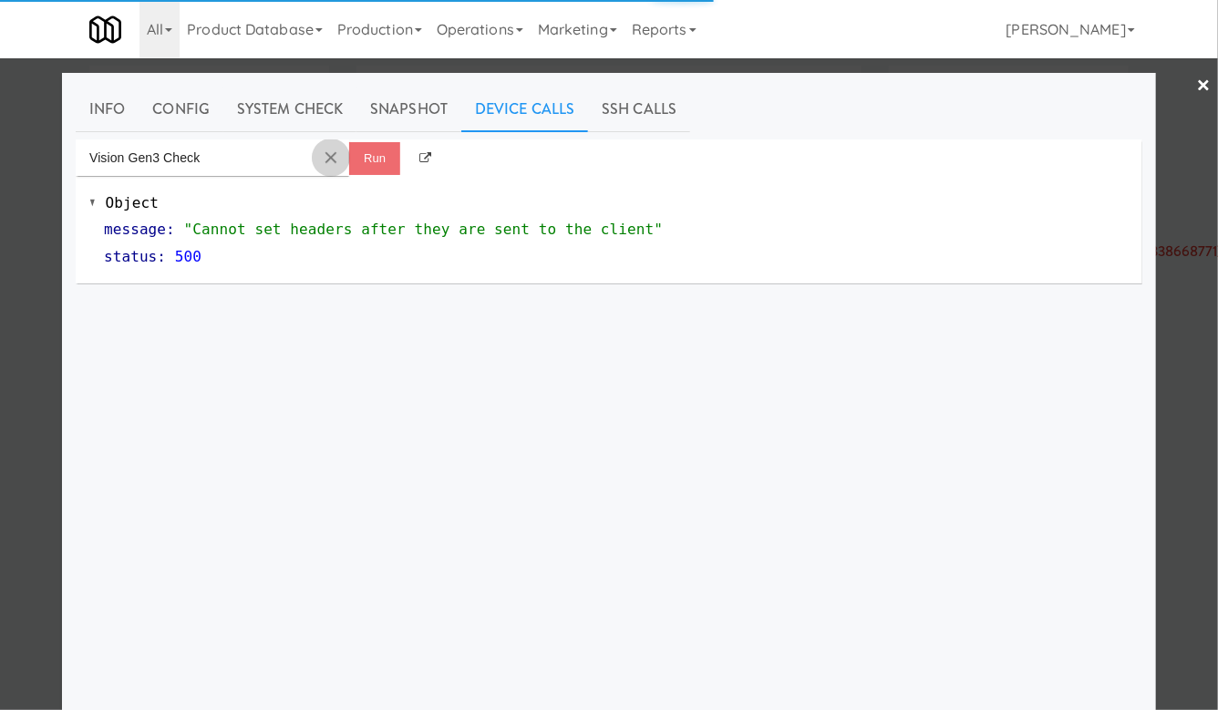
click at [344, 159] on button "Clear Input" at bounding box center [330, 157] width 27 height 27
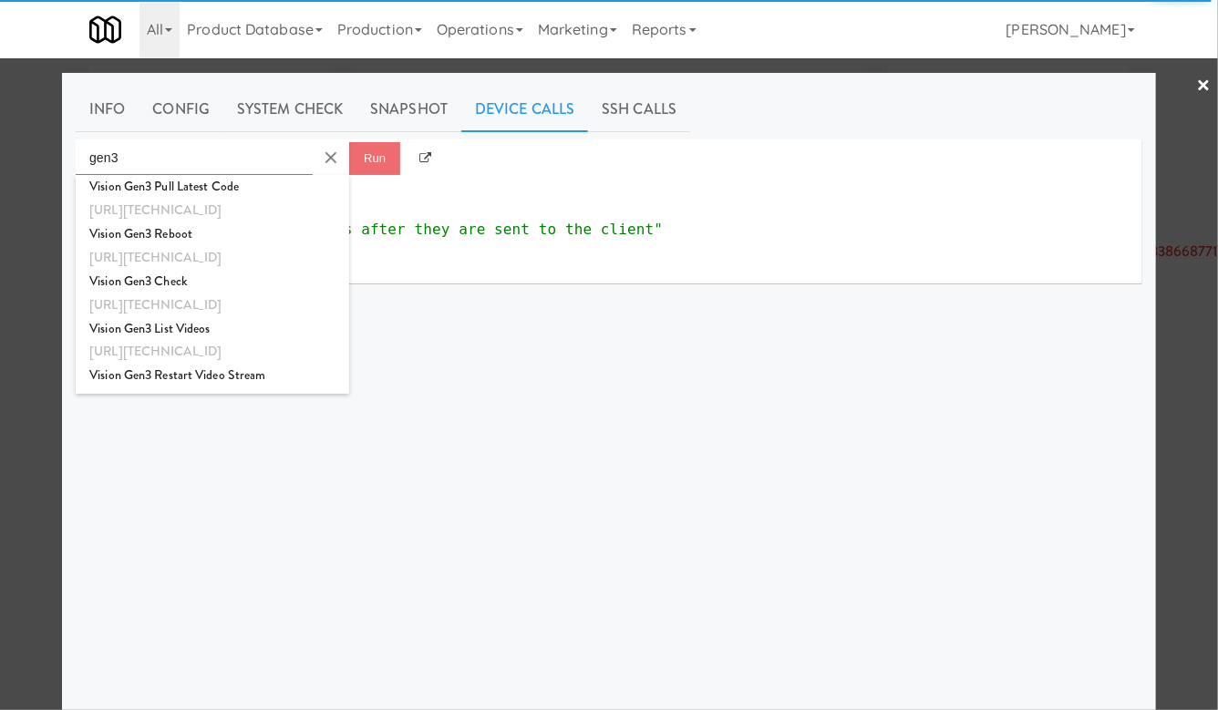
type input "gen3"
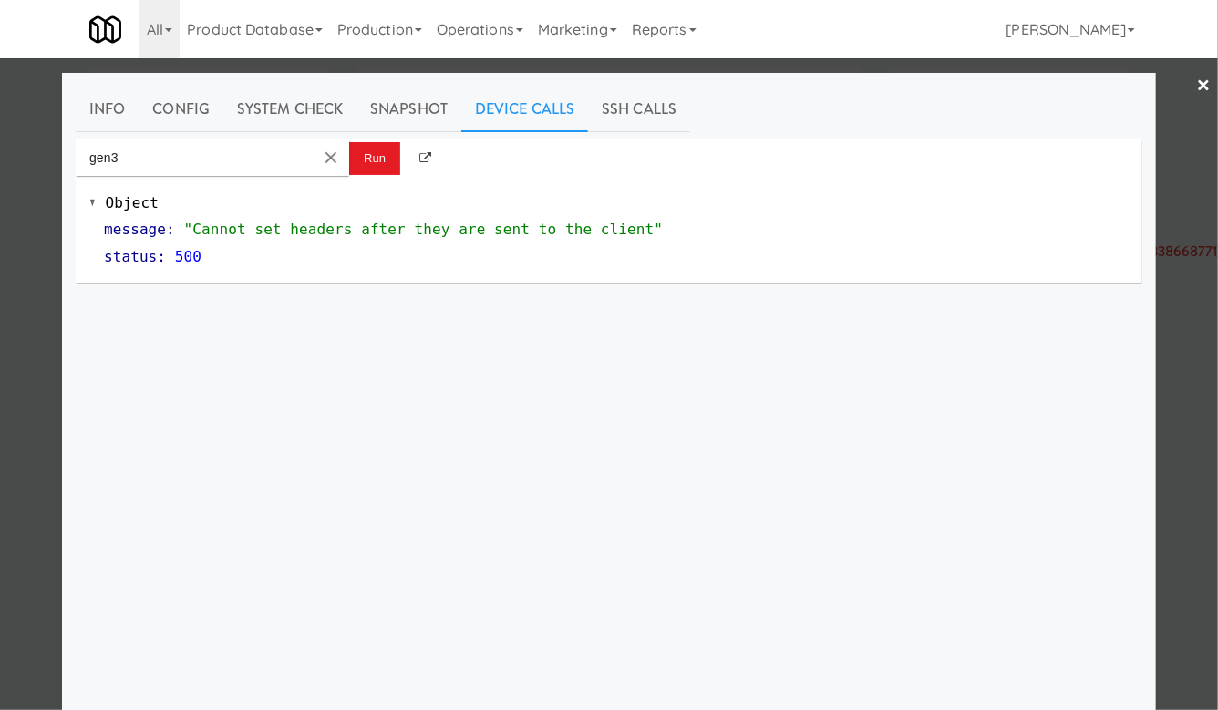
click at [1198, 84] on link "×" at bounding box center [1204, 86] width 15 height 57
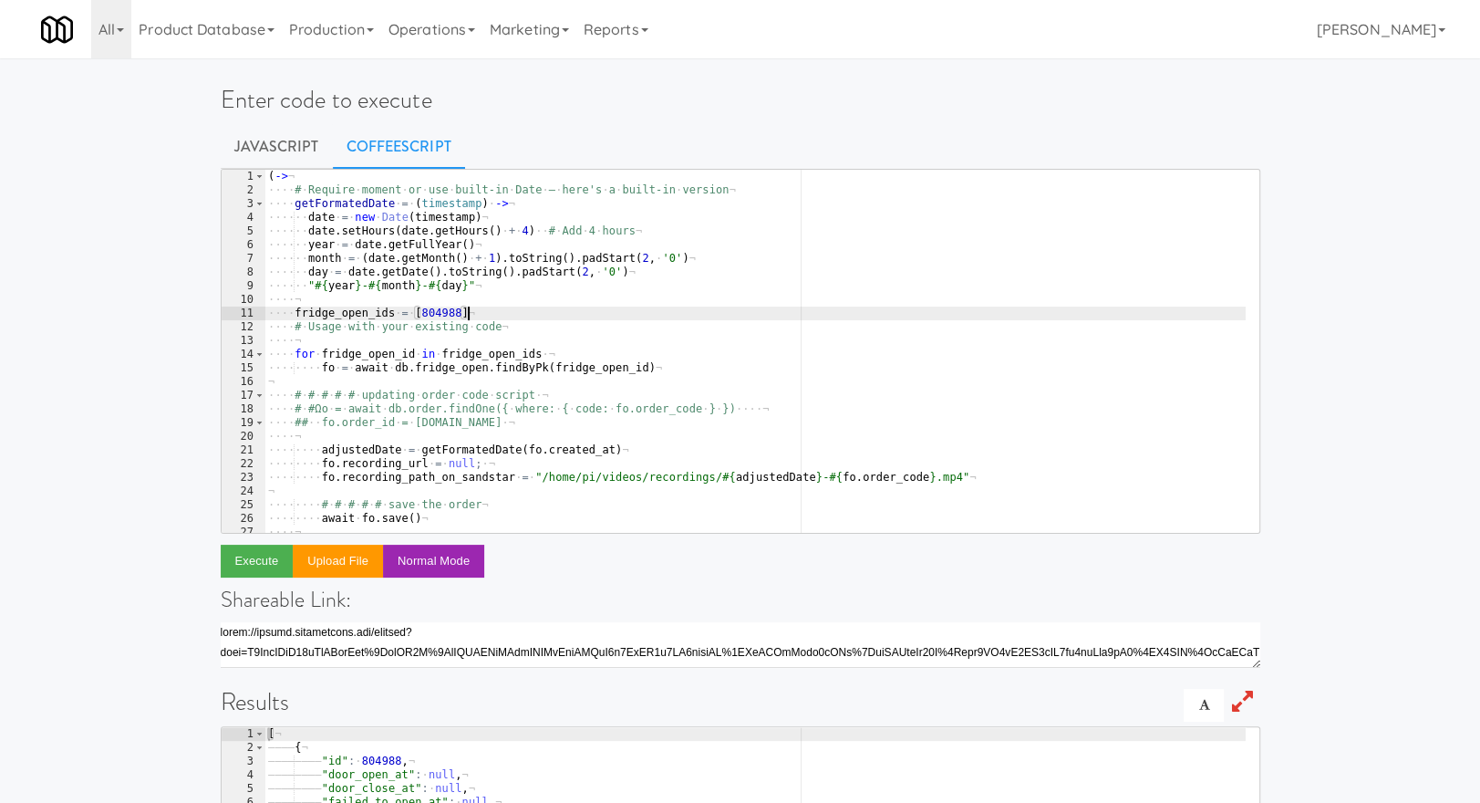
click at [483, 315] on div "( -> ¬ ···· # · Require · moment · or · use · built-in · Date · — · here's · a …" at bounding box center [754, 365] width 981 height 390
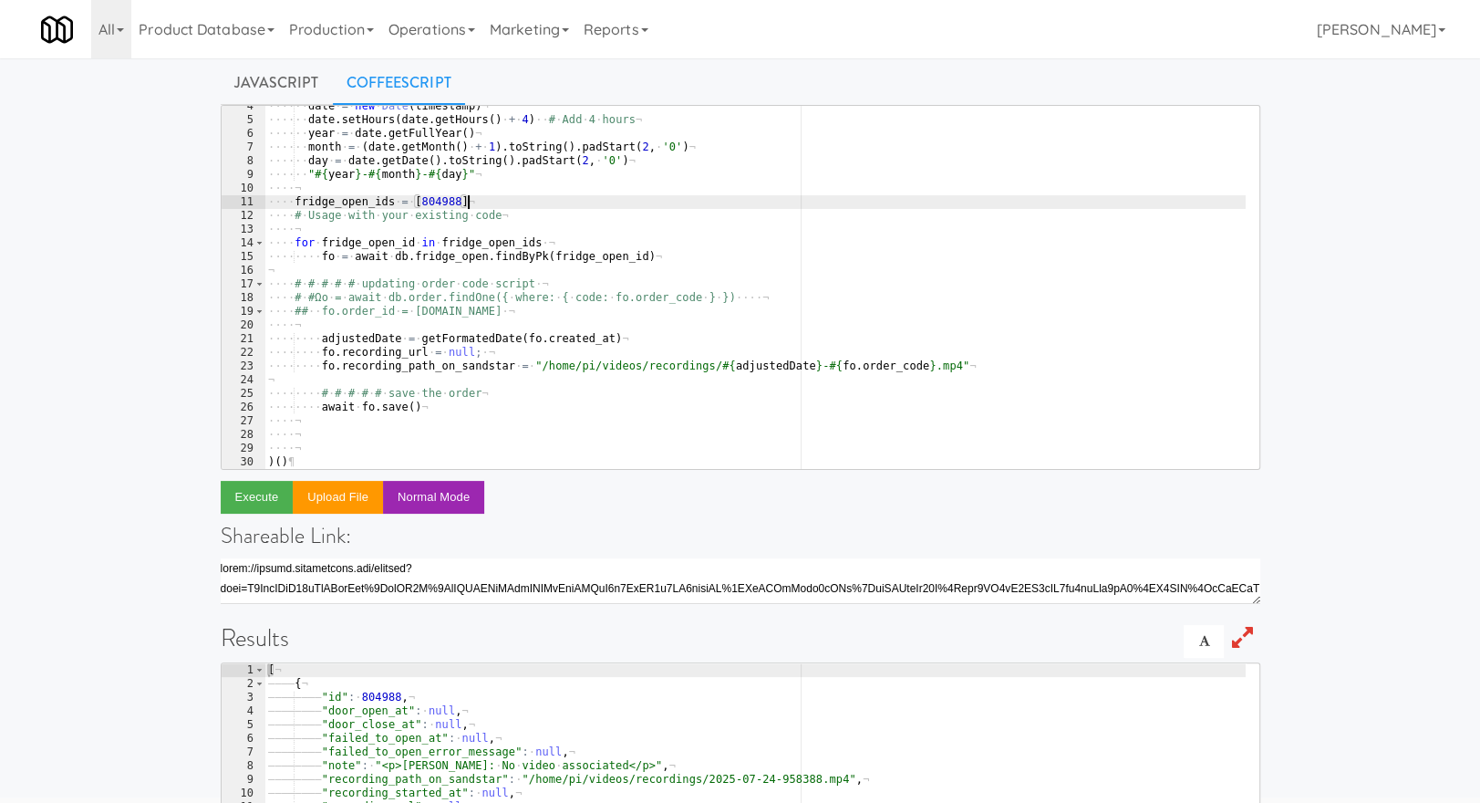
scroll to position [140, 0]
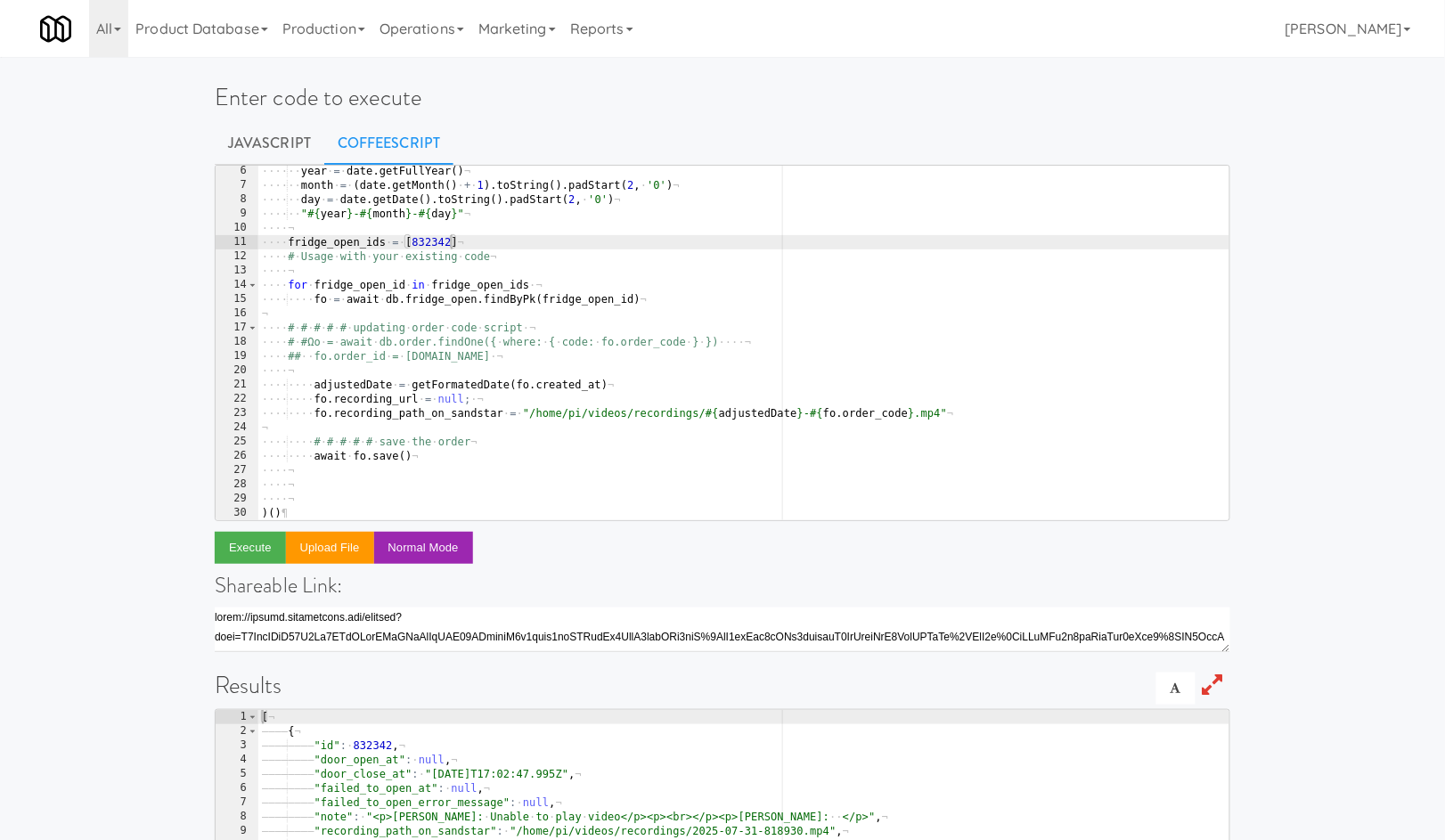
scroll to position [72, 0]
